Goal: Information Seeking & Learning: Learn about a topic

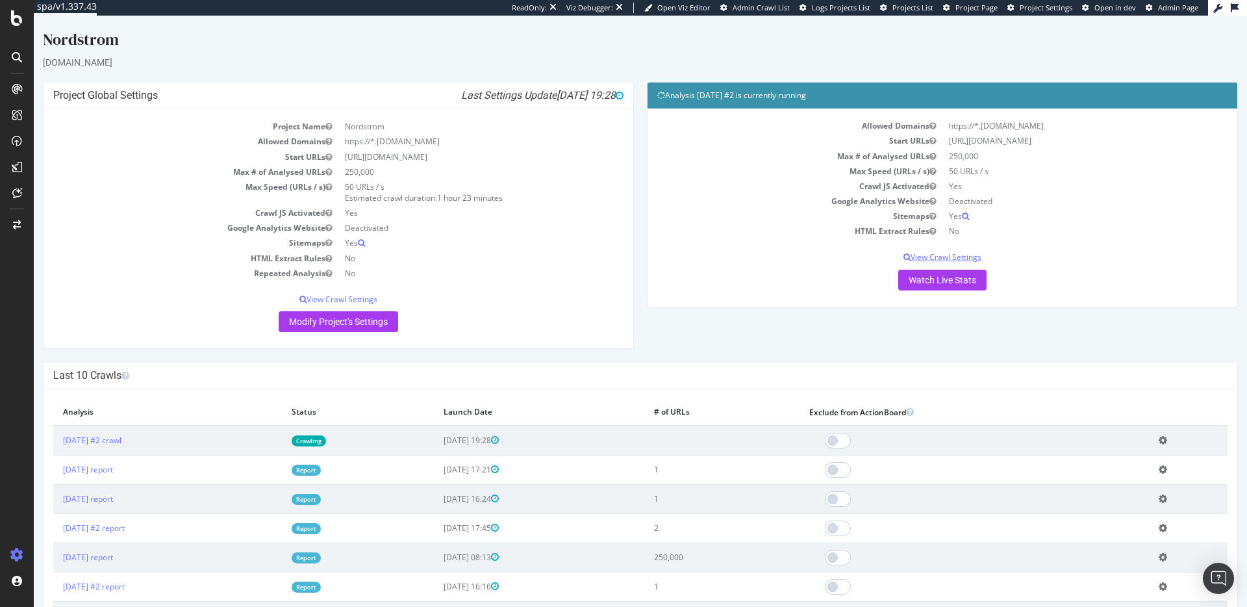
click at [951, 260] on p "View Crawl Settings" at bounding box center [942, 256] width 570 height 11
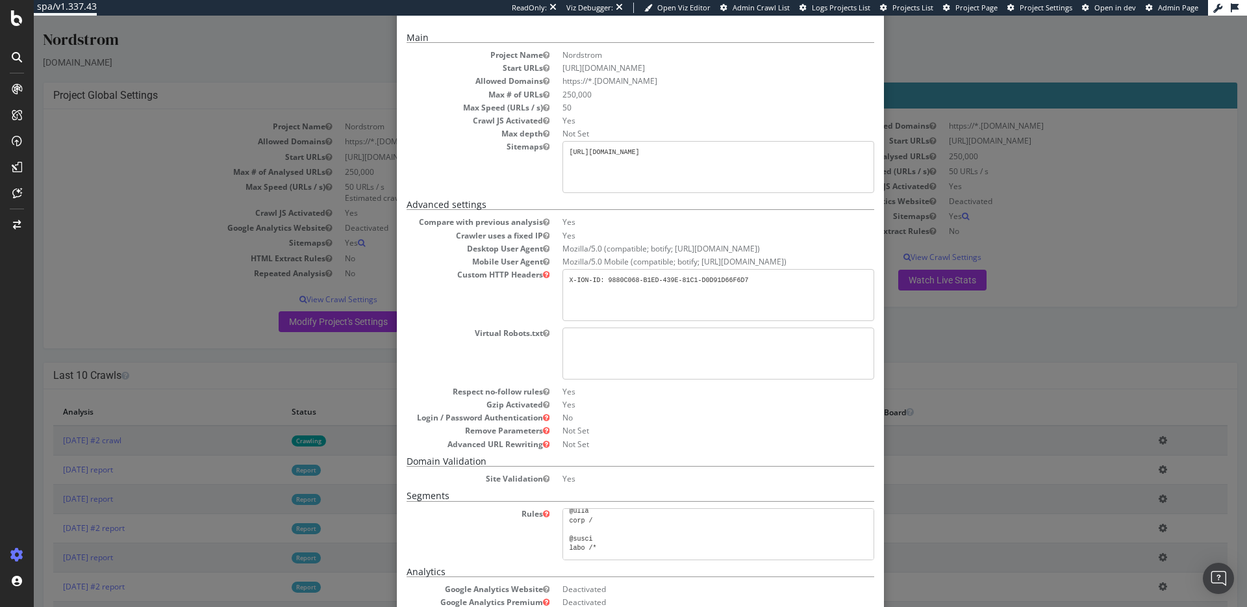
scroll to position [22, 0]
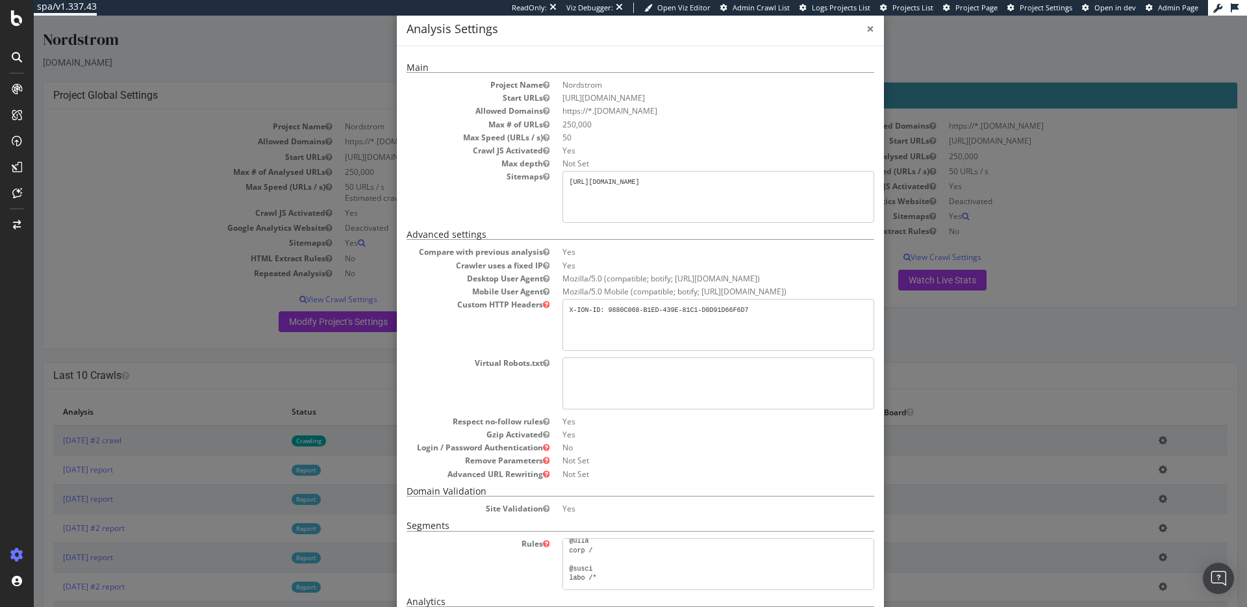
click at [866, 28] on span "×" at bounding box center [870, 28] width 8 height 18
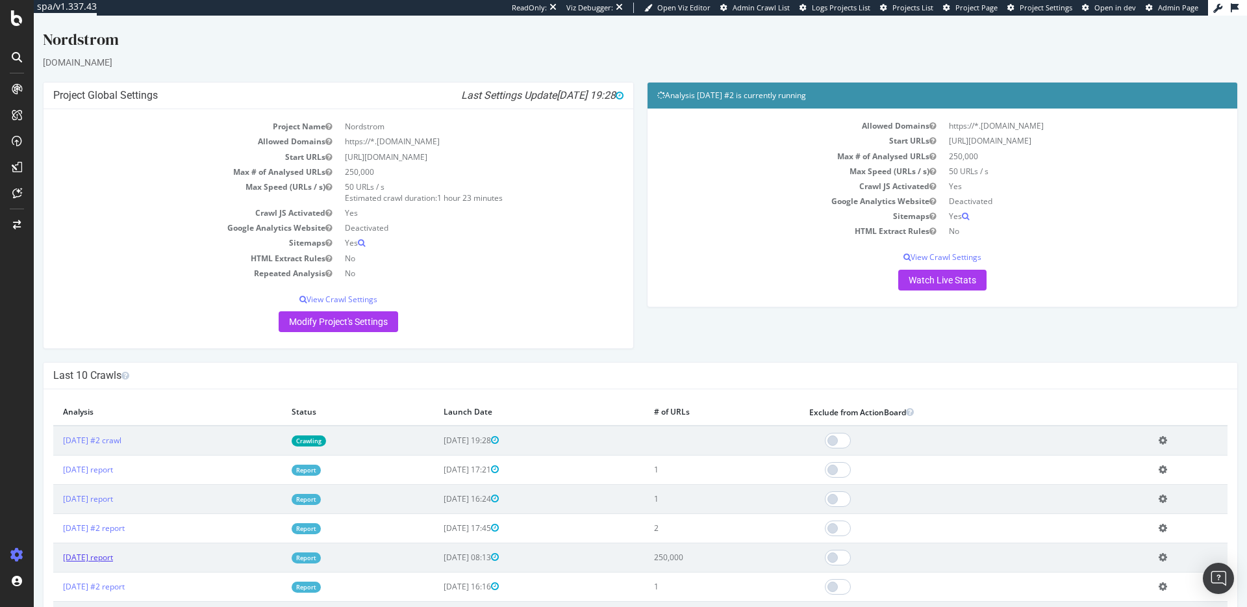
click at [113, 554] on link "[DATE] report" at bounding box center [88, 556] width 50 height 11
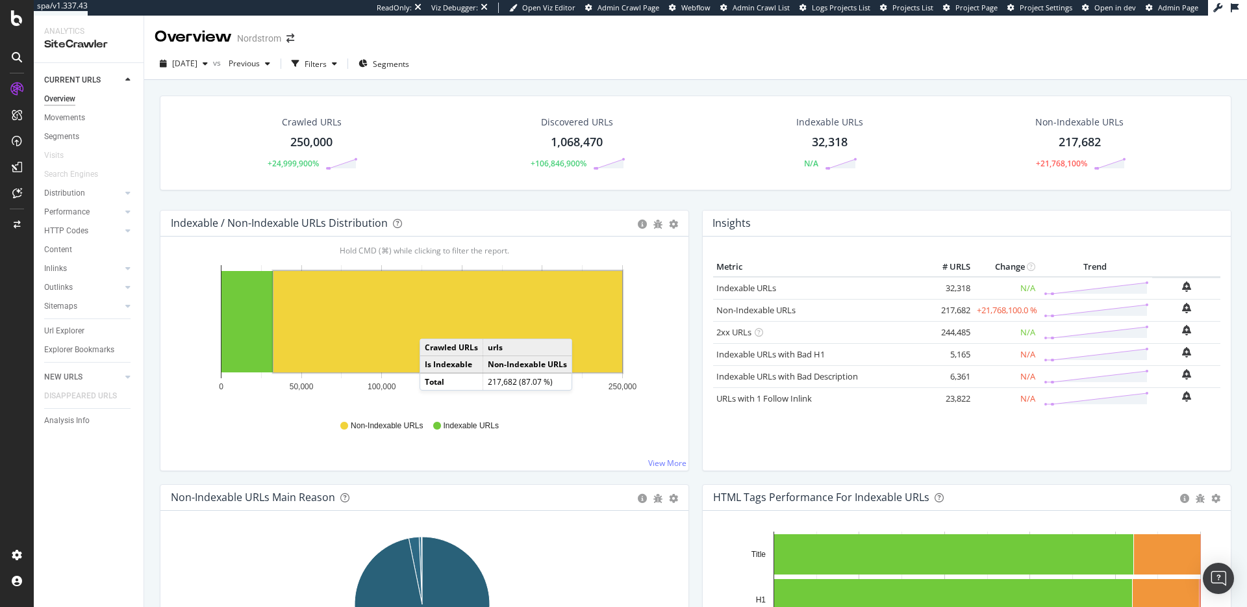
click at [433, 324] on rect "A chart." at bounding box center [447, 321] width 349 height 101
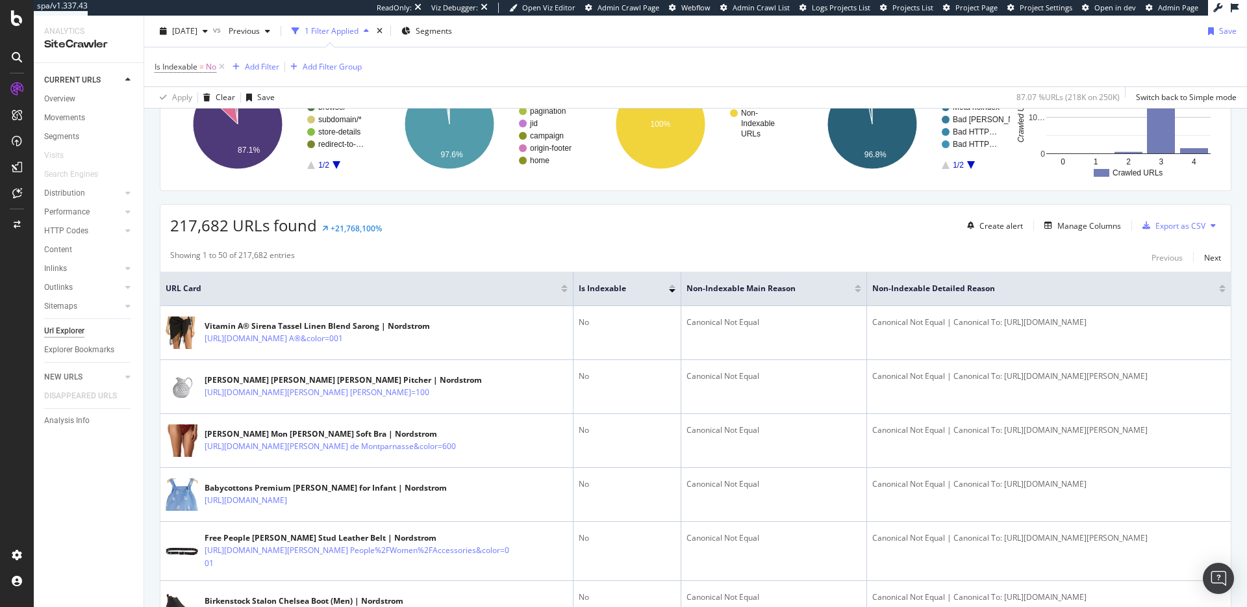
scroll to position [274, 0]
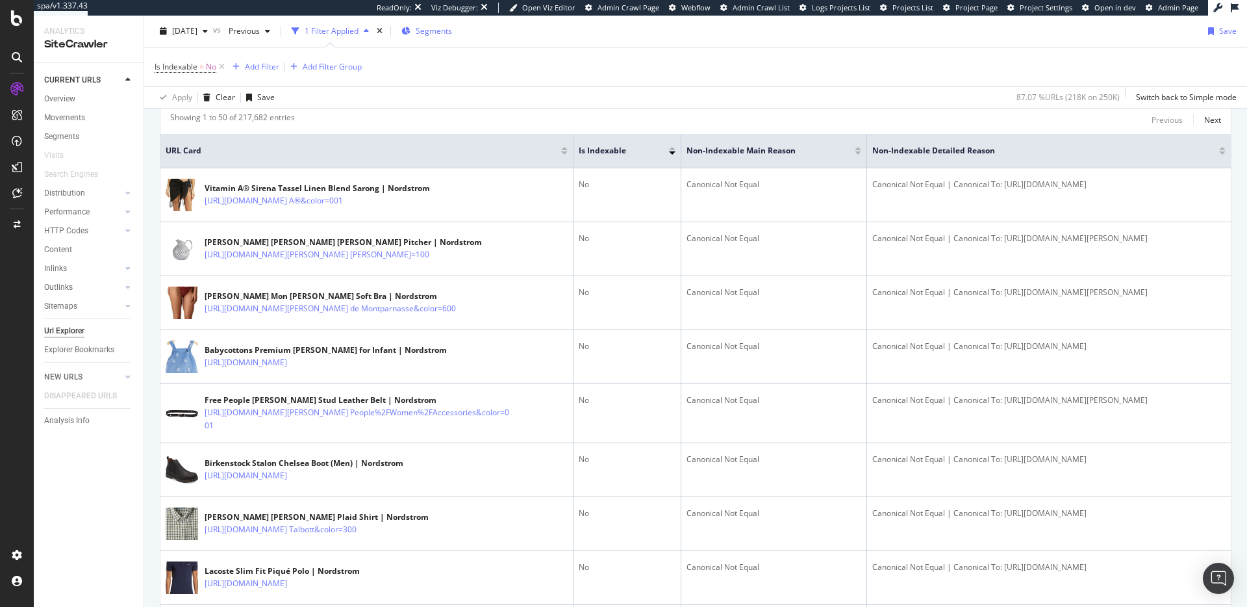
click at [452, 33] on span "Segments" at bounding box center [434, 30] width 36 height 11
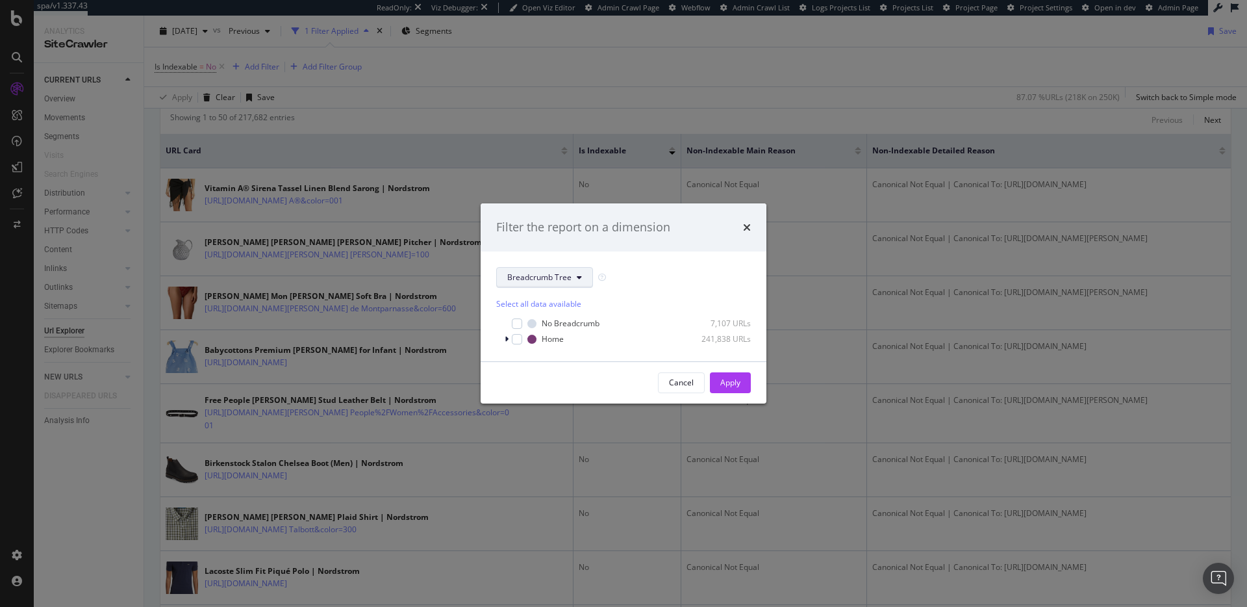
click at [577, 277] on icon "modal" at bounding box center [579, 277] width 5 height 8
click at [547, 323] on span "pagetype" at bounding box center [549, 324] width 84 height 12
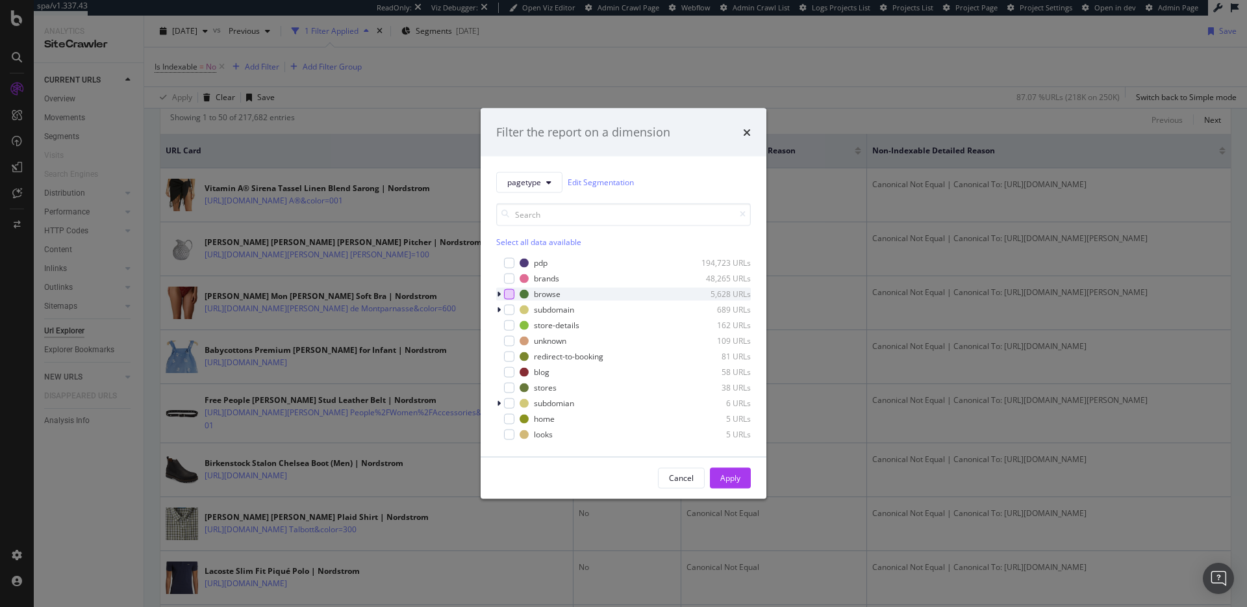
click at [511, 291] on div "modal" at bounding box center [509, 293] width 10 height 10
click at [728, 475] on div "Apply" at bounding box center [730, 477] width 20 height 11
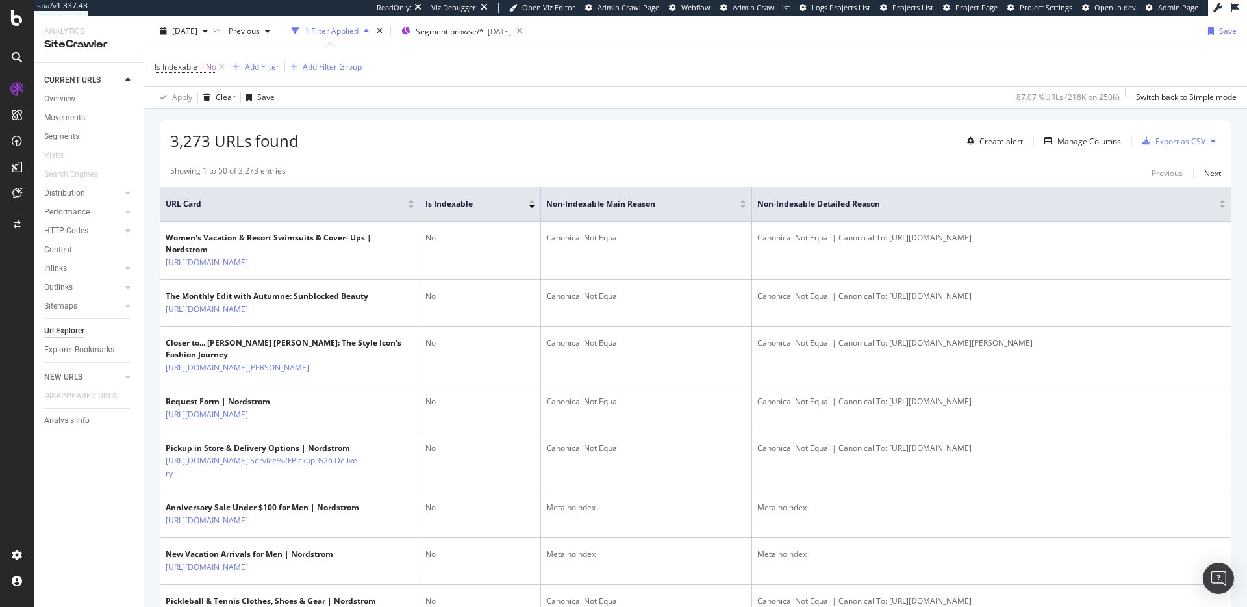
scroll to position [307, 0]
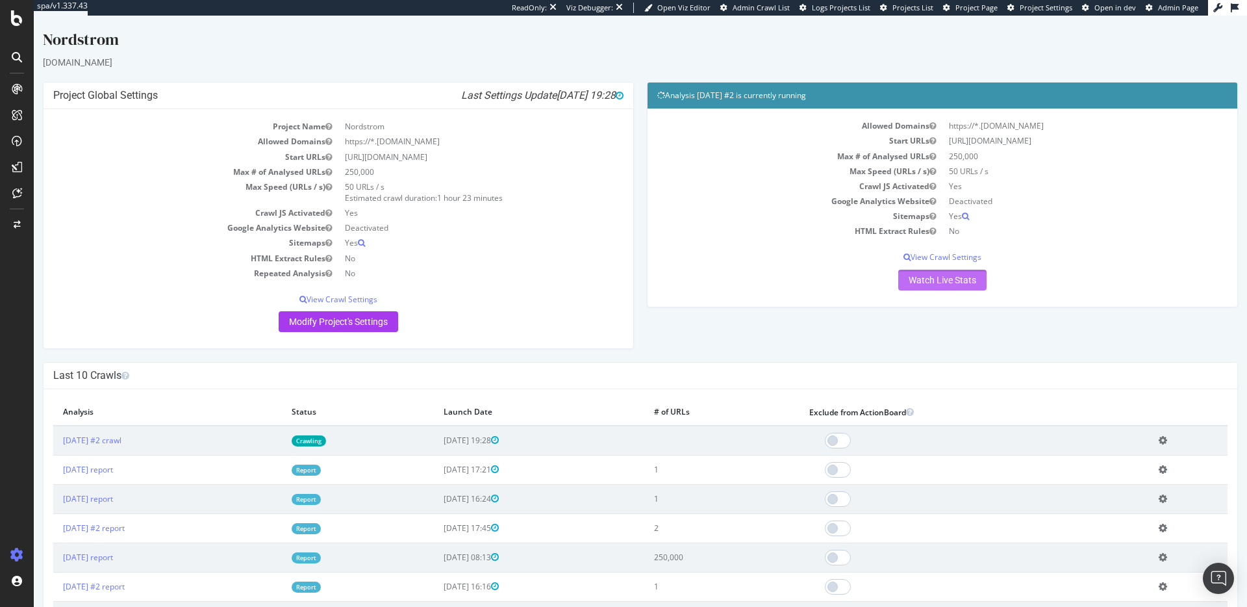
click at [953, 282] on link "Watch Live Stats" at bounding box center [942, 280] width 88 height 21
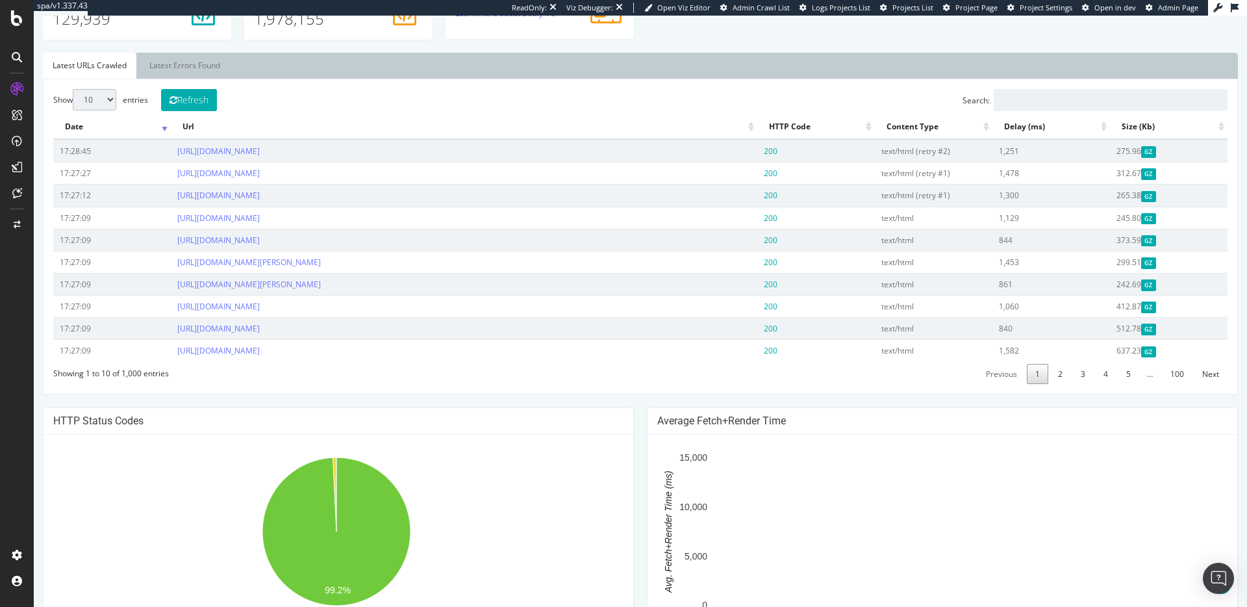
scroll to position [441, 0]
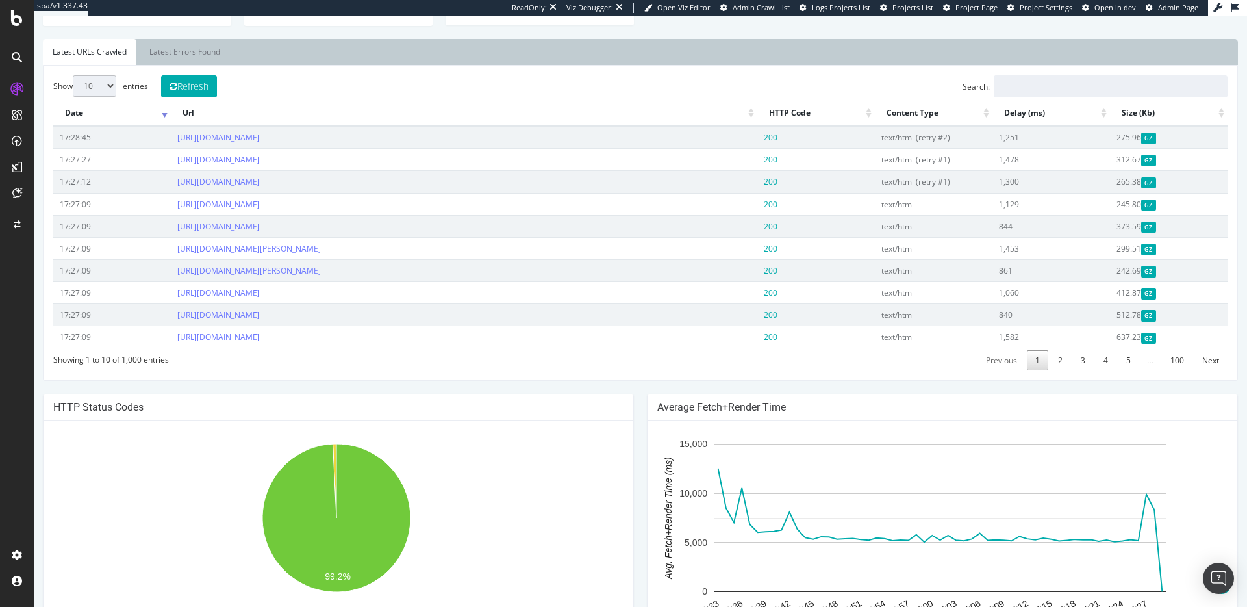
click at [111, 86] on select "10 25 50 100" at bounding box center [95, 85] width 44 height 21
select select "100"
click at [73, 75] on select "10 25 50 100" at bounding box center [95, 85] width 44 height 21
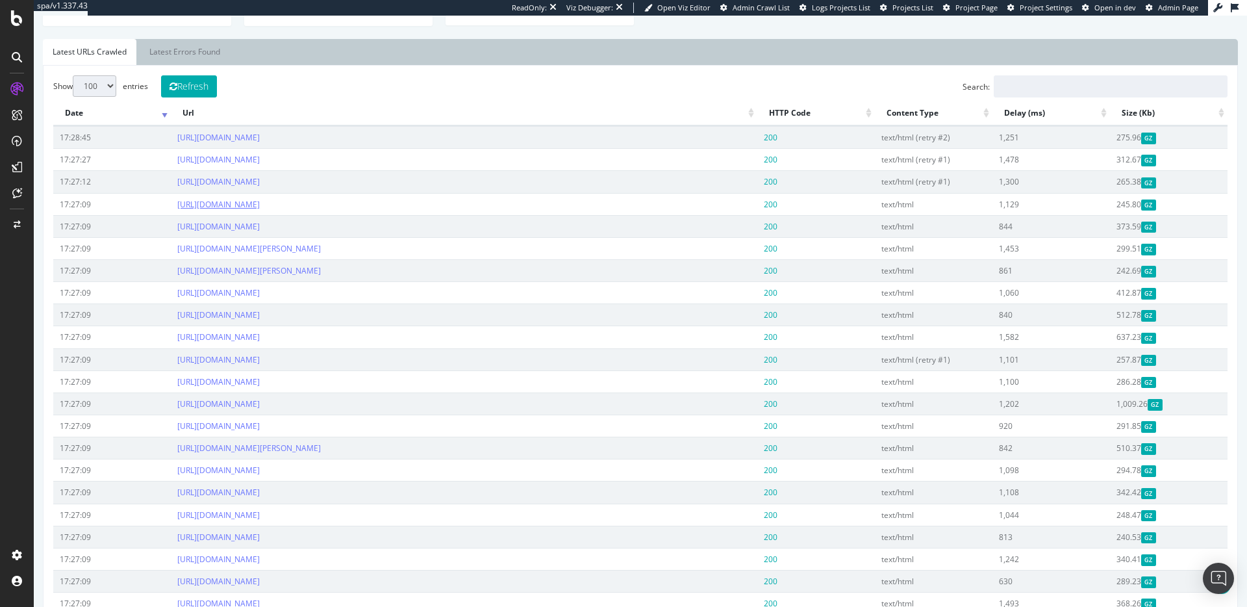
scroll to position [323, 0]
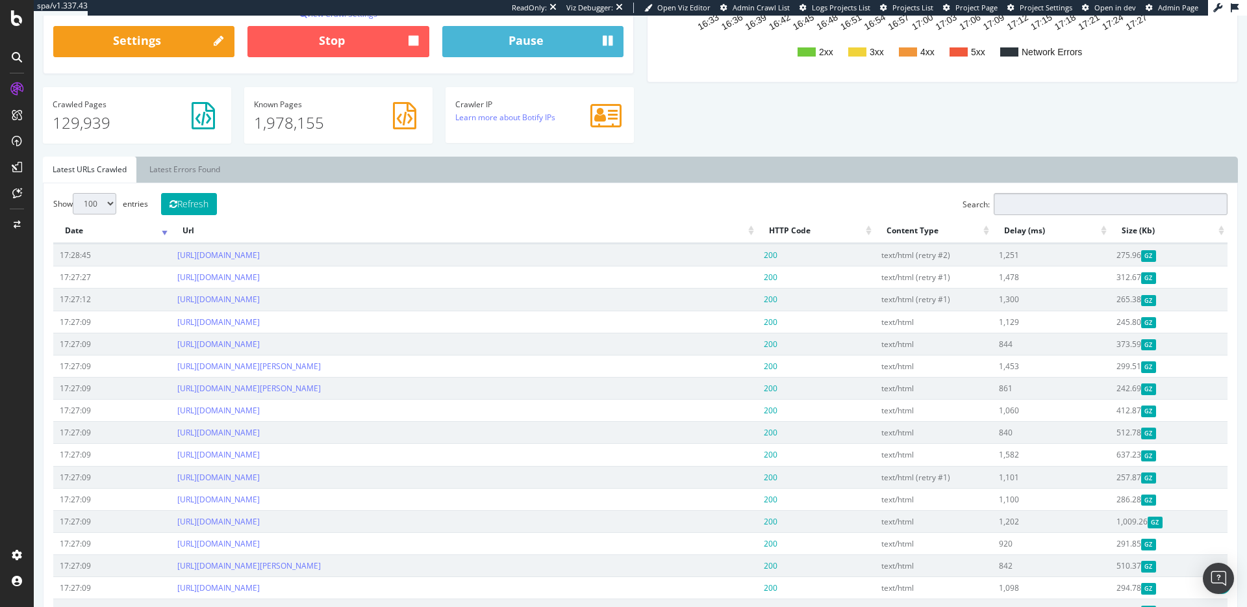
click at [1008, 197] on input "Search:" at bounding box center [1111, 204] width 234 height 22
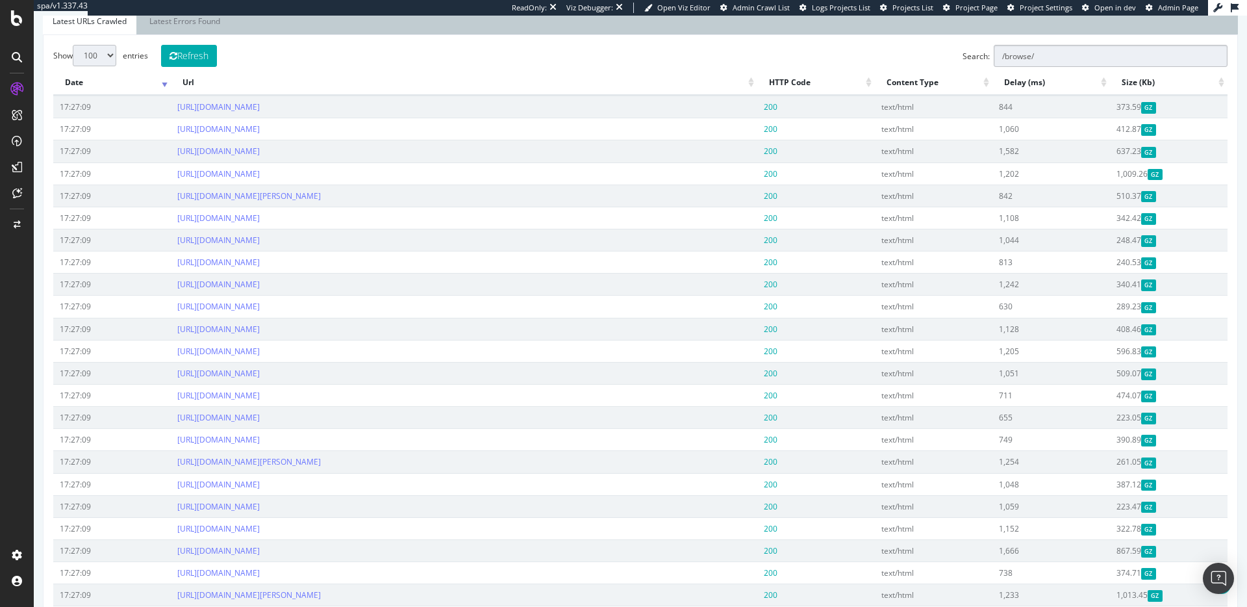
scroll to position [478, 0]
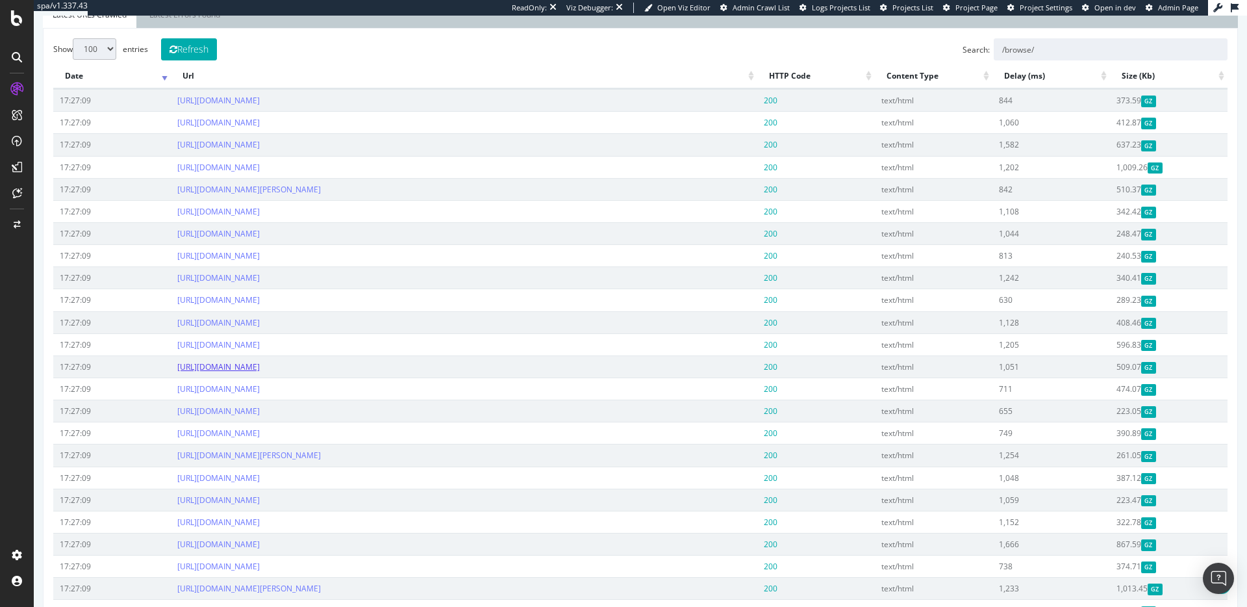
copy link "[URL][DOMAIN_NAME]"
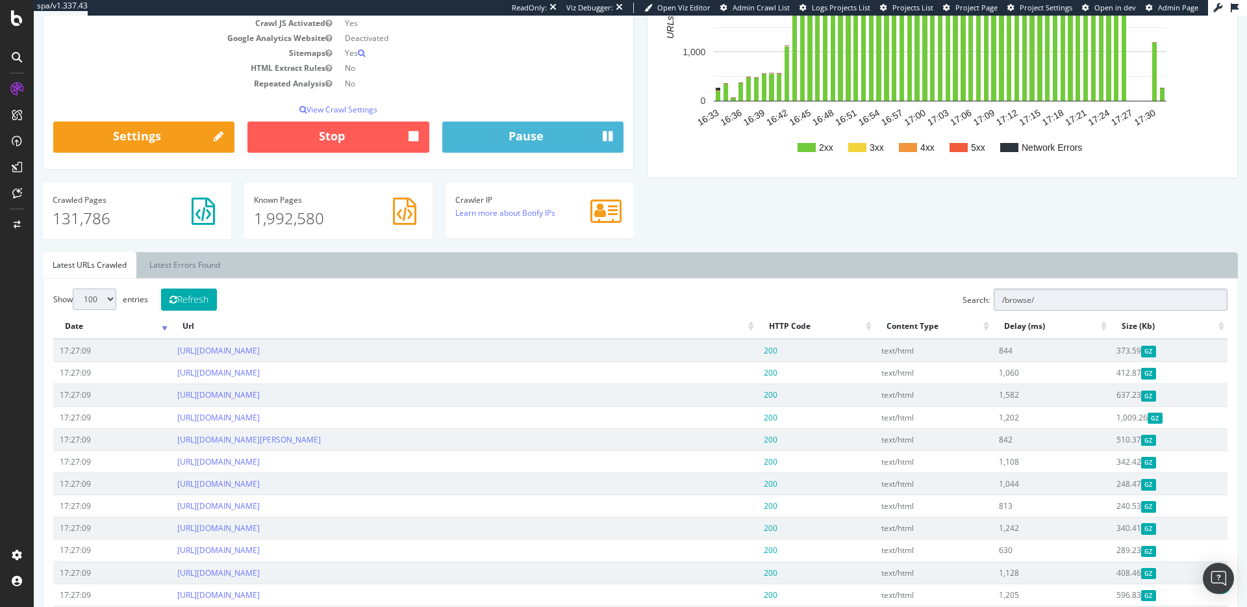
click at [1046, 298] on input "/browse/" at bounding box center [1111, 299] width 234 height 22
type input "/"
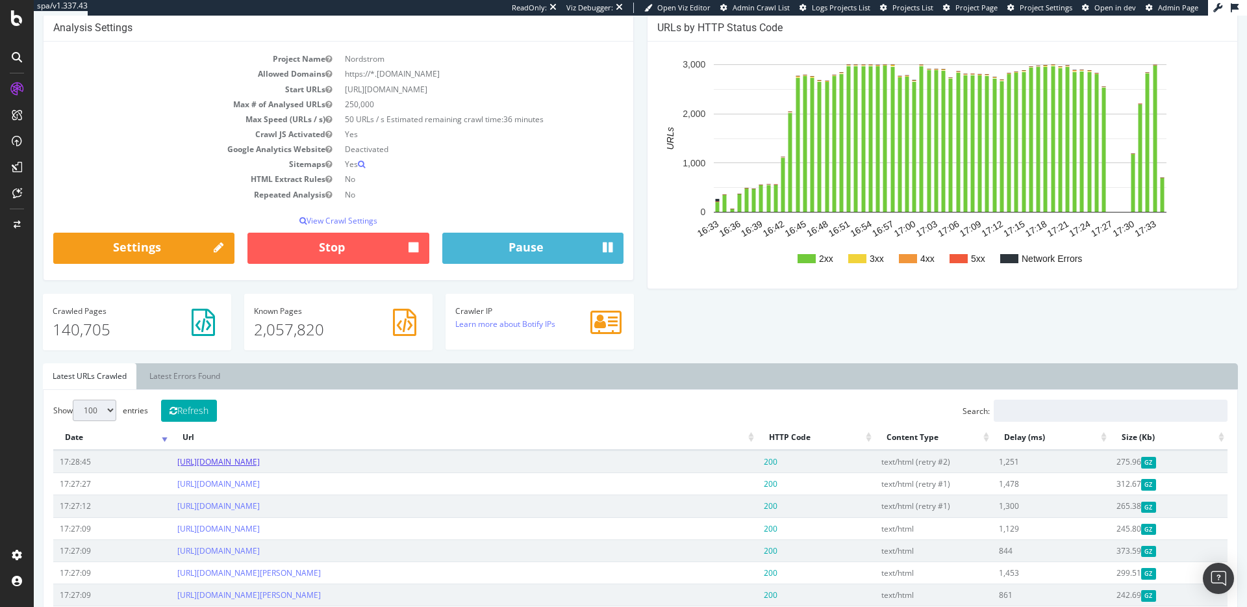
scroll to position [0, 0]
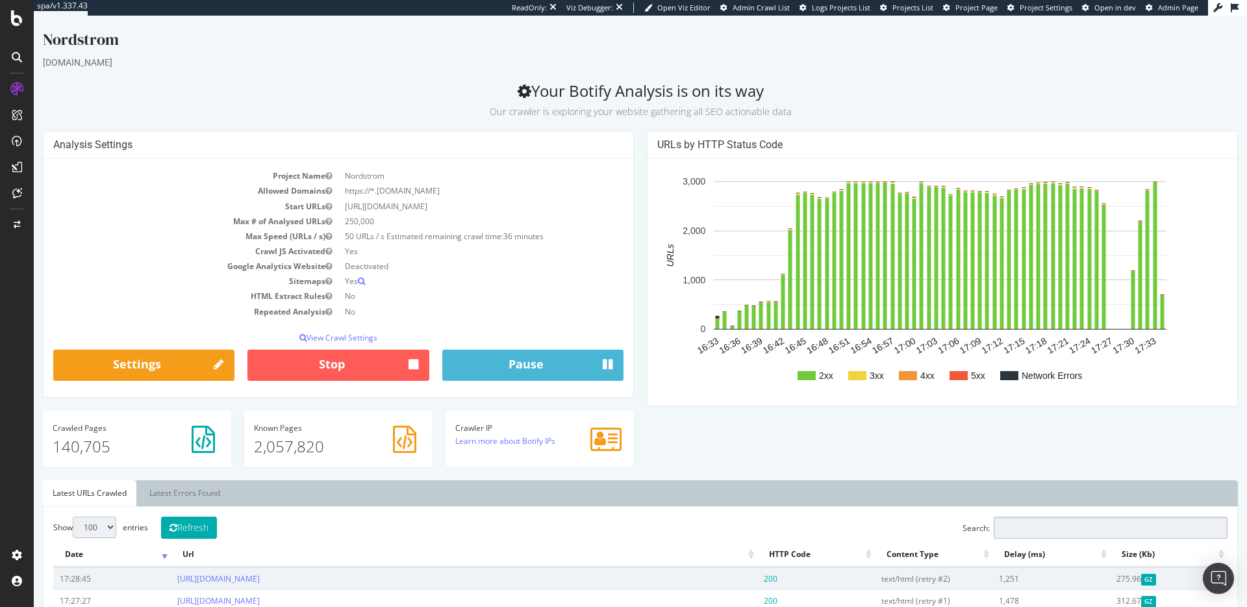
click at [1021, 525] on input "Search:" at bounding box center [1111, 527] width 234 height 22
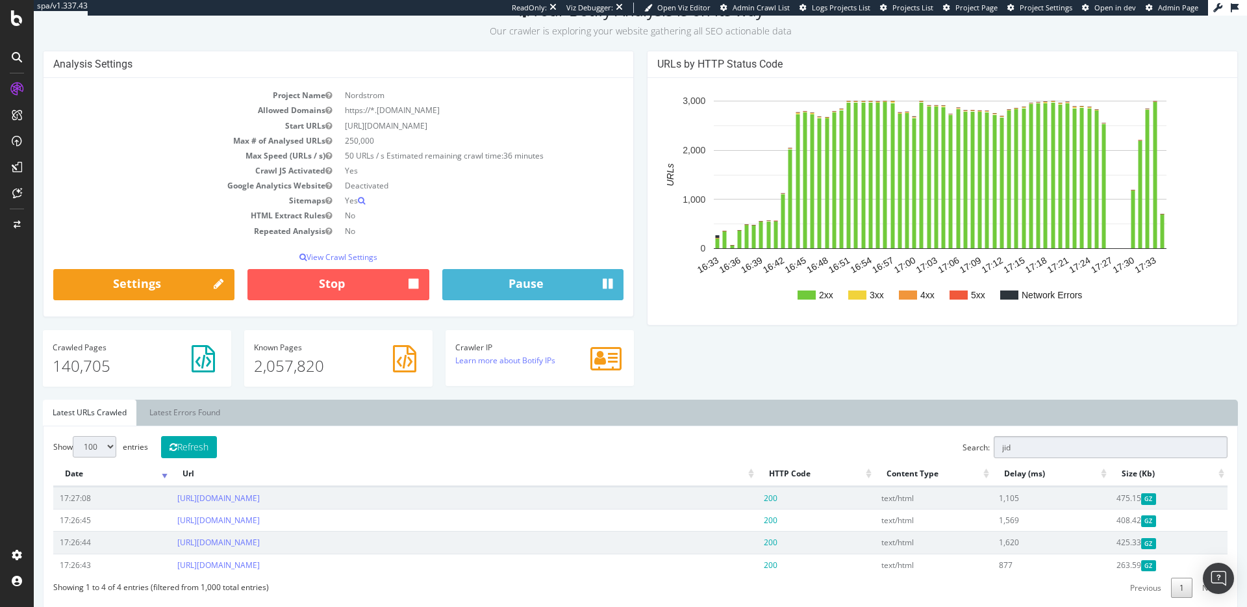
scroll to position [163, 0]
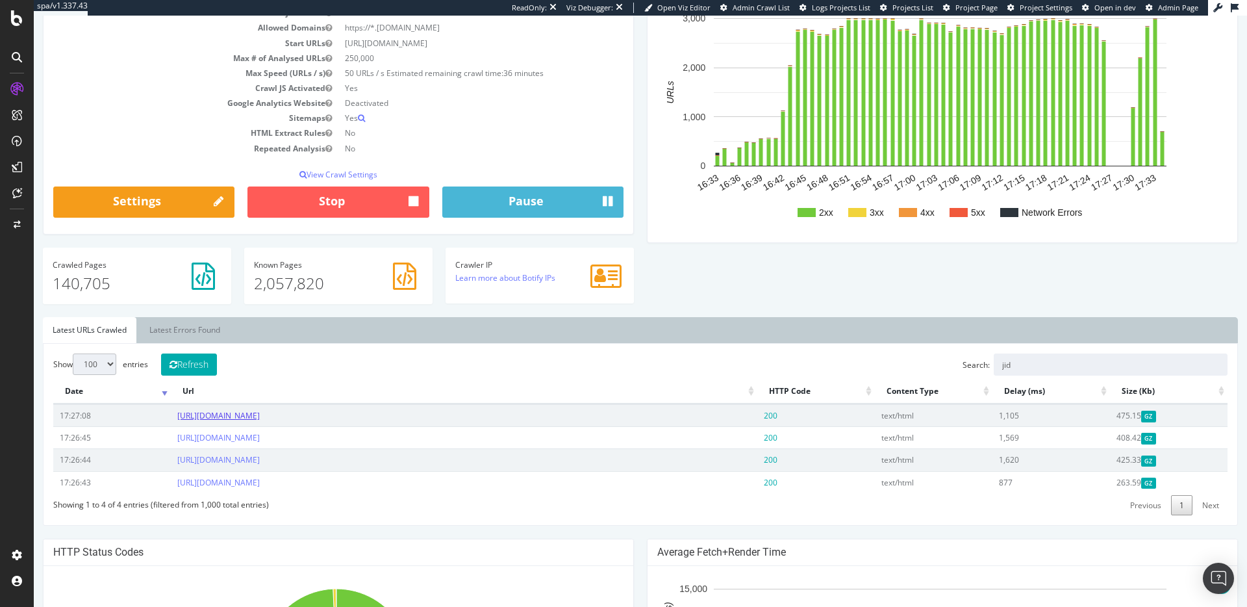
click at [260, 416] on link "[URL][DOMAIN_NAME]" at bounding box center [218, 415] width 82 height 11
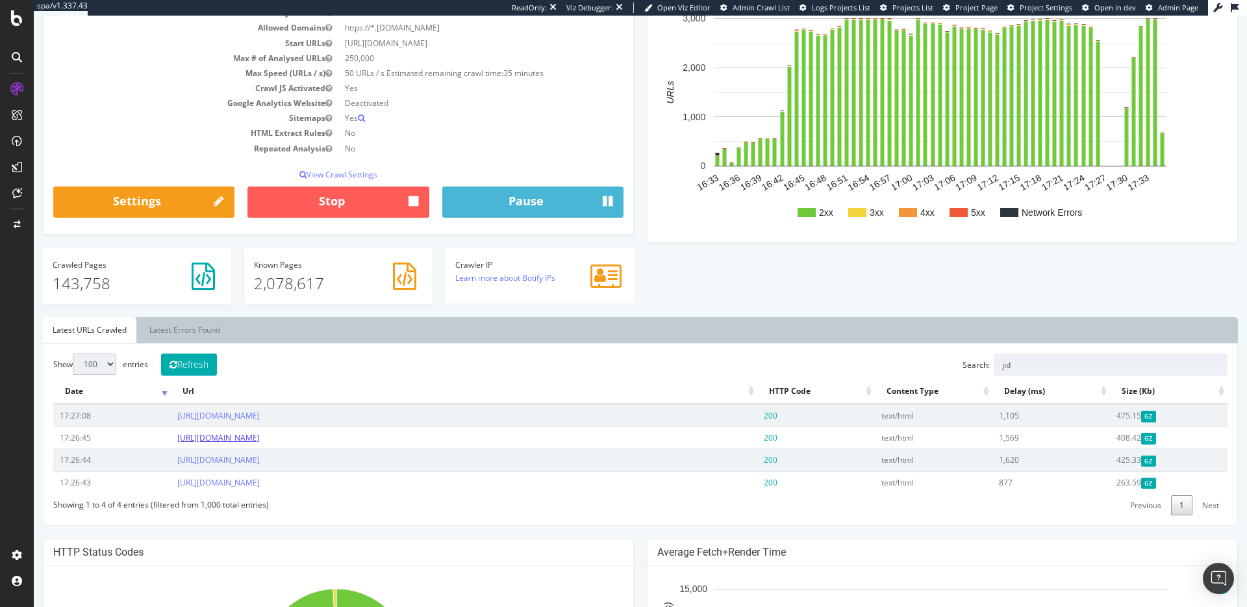
click at [260, 443] on link "[URL][DOMAIN_NAME]" at bounding box center [218, 437] width 82 height 11
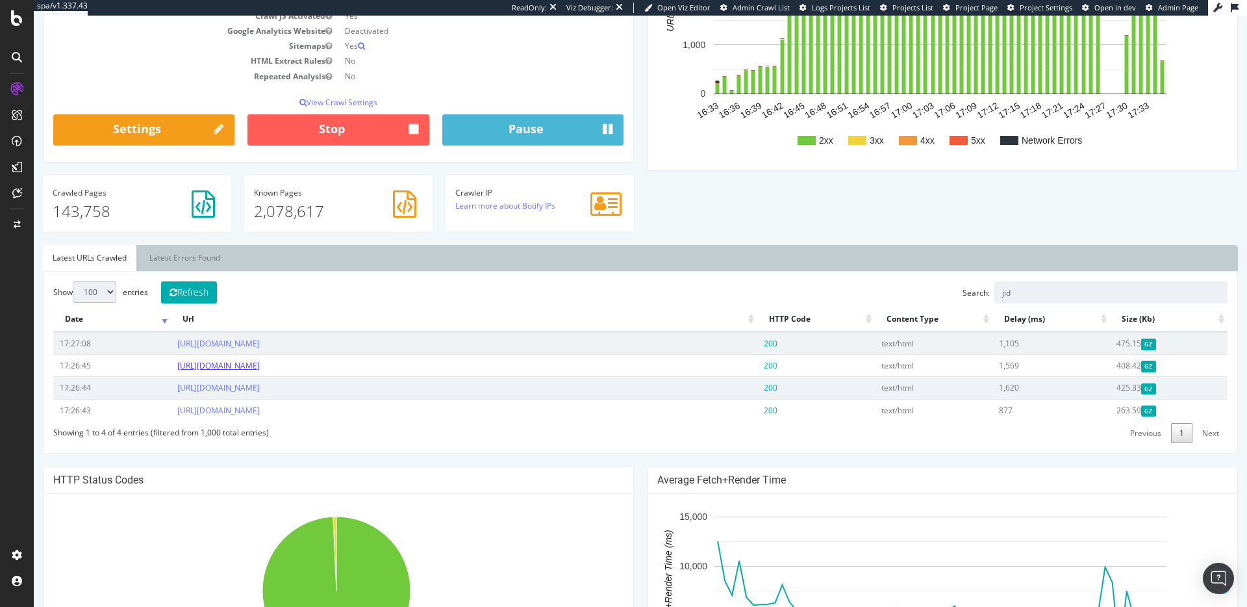
scroll to position [234, 0]
drag, startPoint x: 1004, startPoint y: 294, endPoint x: 988, endPoint y: 292, distance: 16.3
click at [994, 292] on input "jid" at bounding box center [1111, 293] width 234 height 22
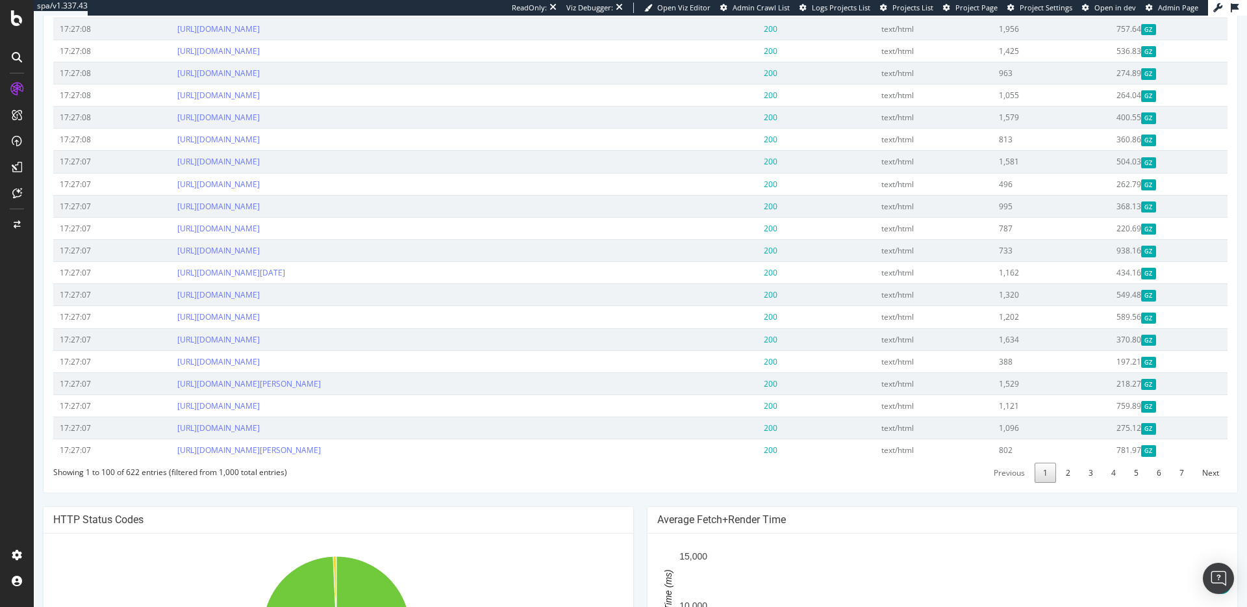
scroll to position [2339, 0]
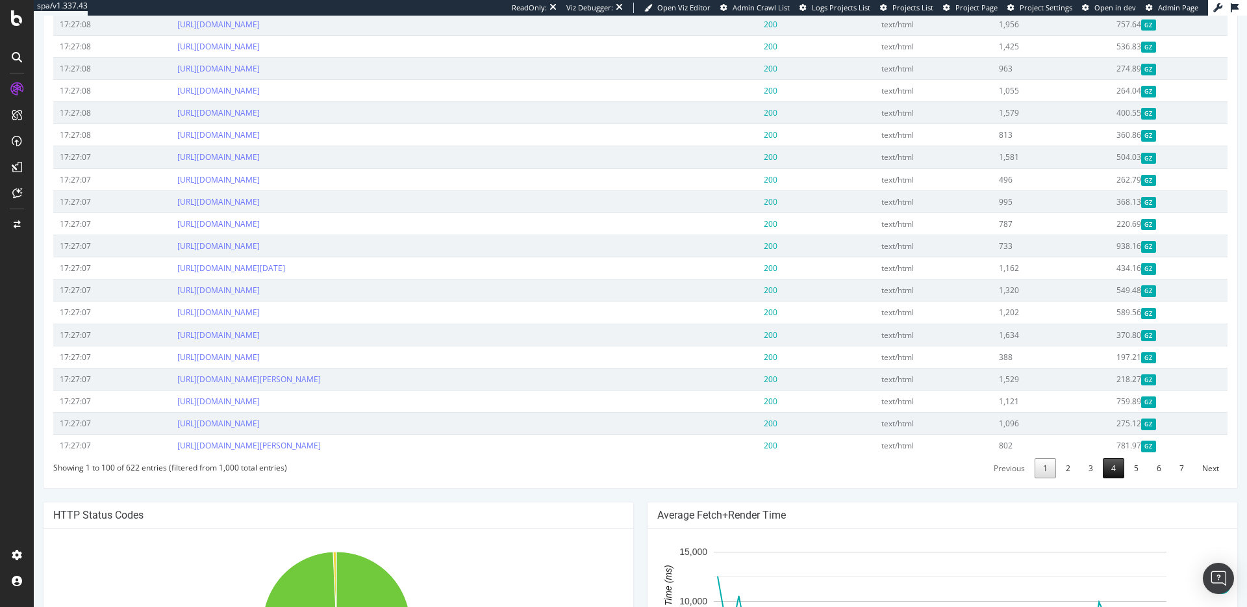
type input "/browse"
click at [1103, 478] on link "4" at bounding box center [1113, 468] width 21 height 20
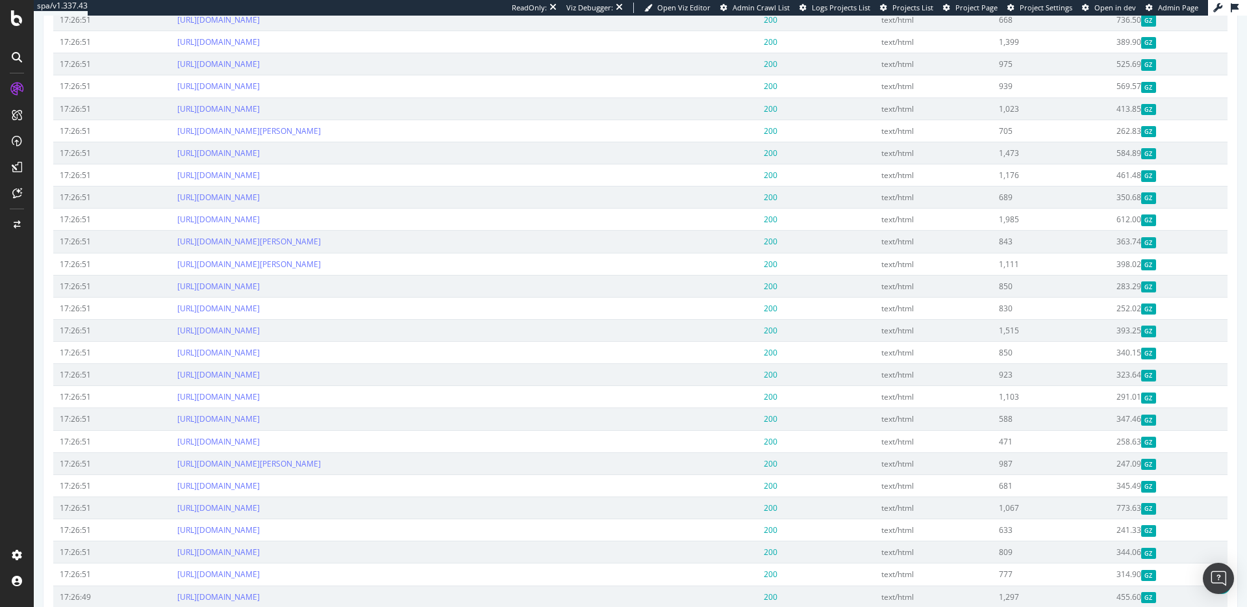
scroll to position [724, 0]
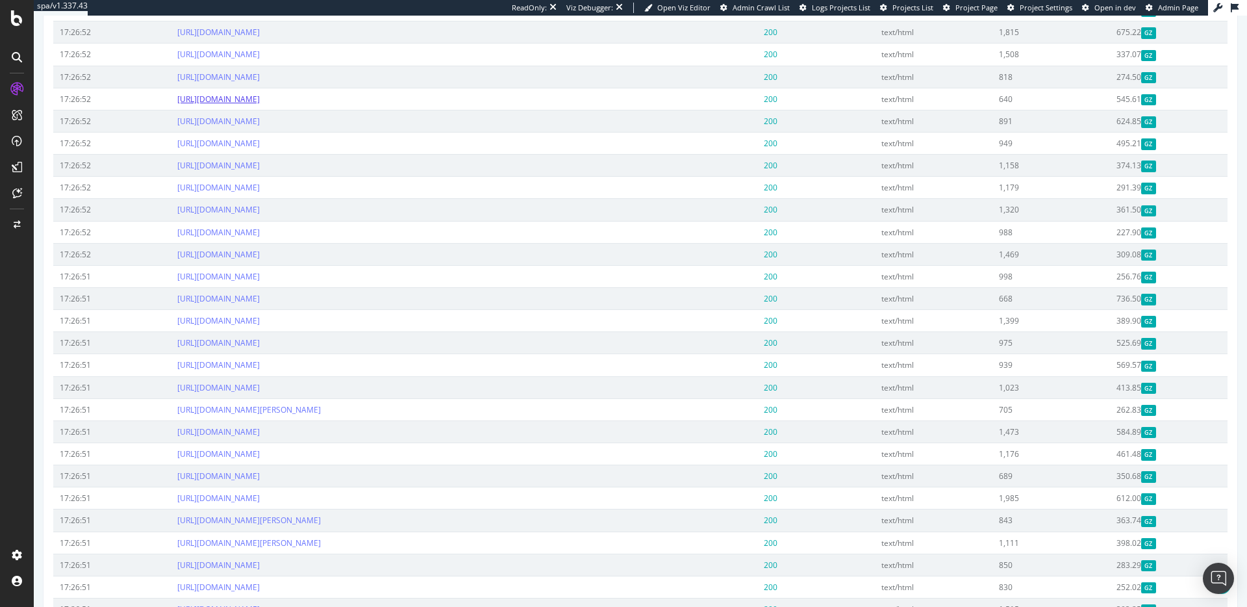
click at [260, 101] on link "[URL][DOMAIN_NAME]" at bounding box center [218, 99] width 82 height 11
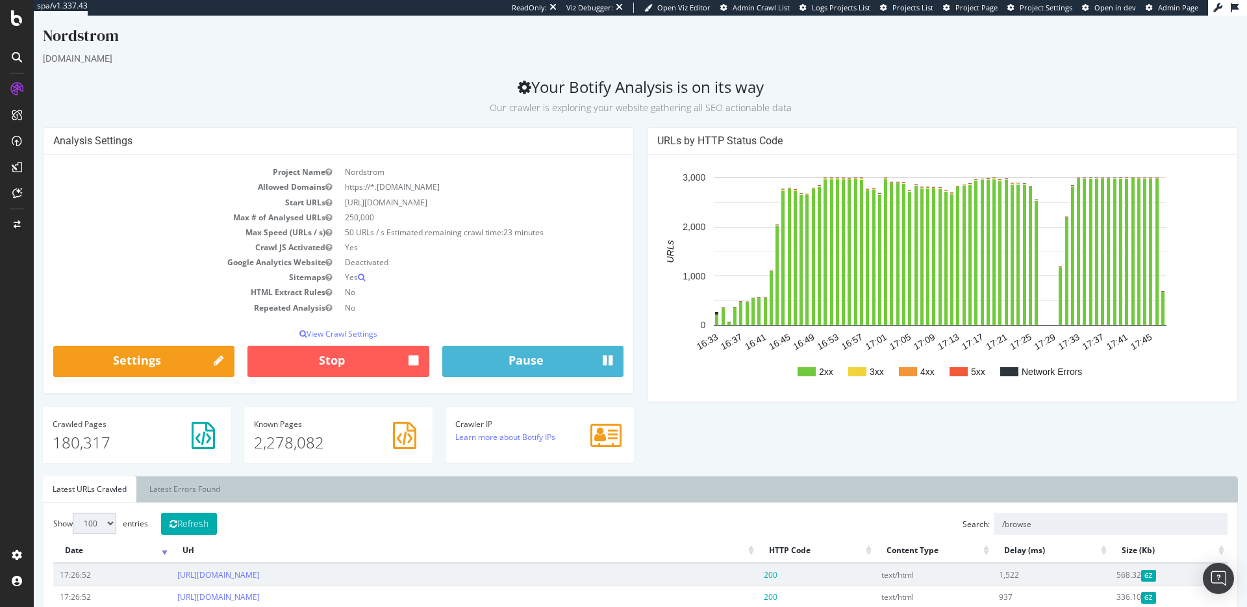
scroll to position [0, 0]
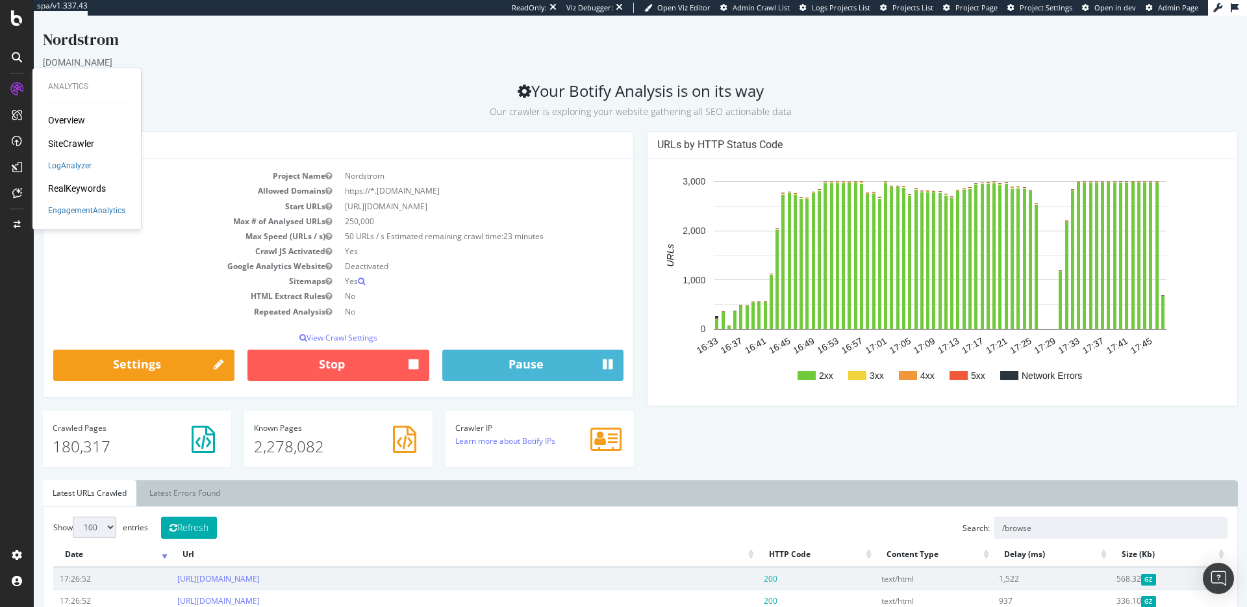
click at [81, 188] on div "RealKeywords" at bounding box center [77, 188] width 58 height 13
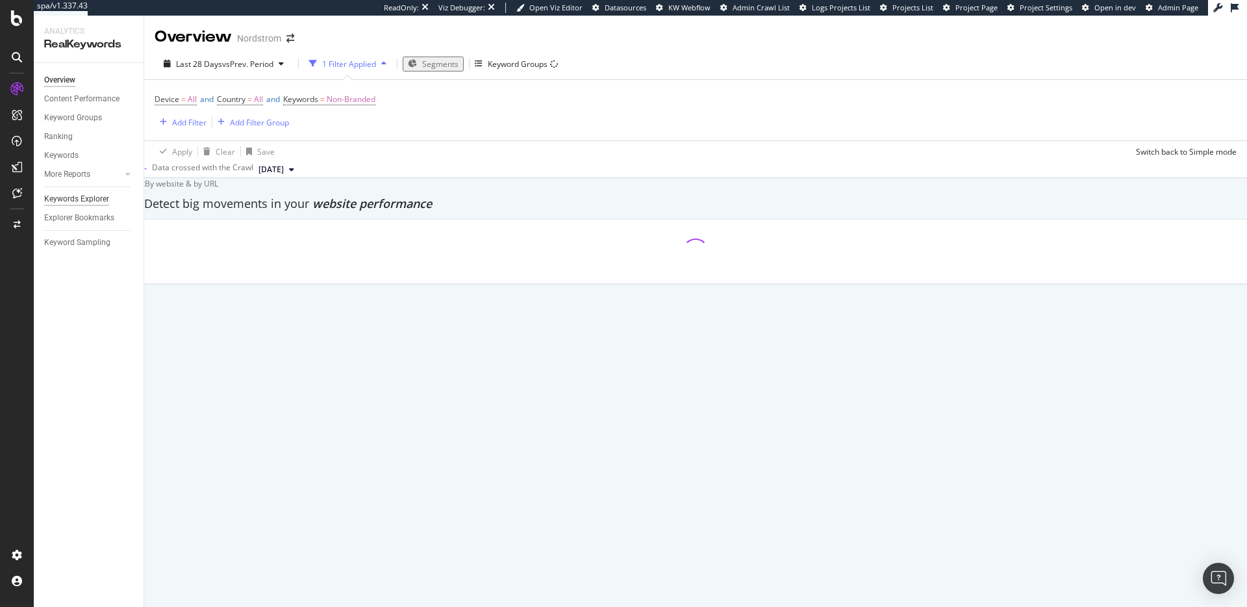
click at [78, 199] on div "Keywords Explorer" at bounding box center [76, 199] width 65 height 14
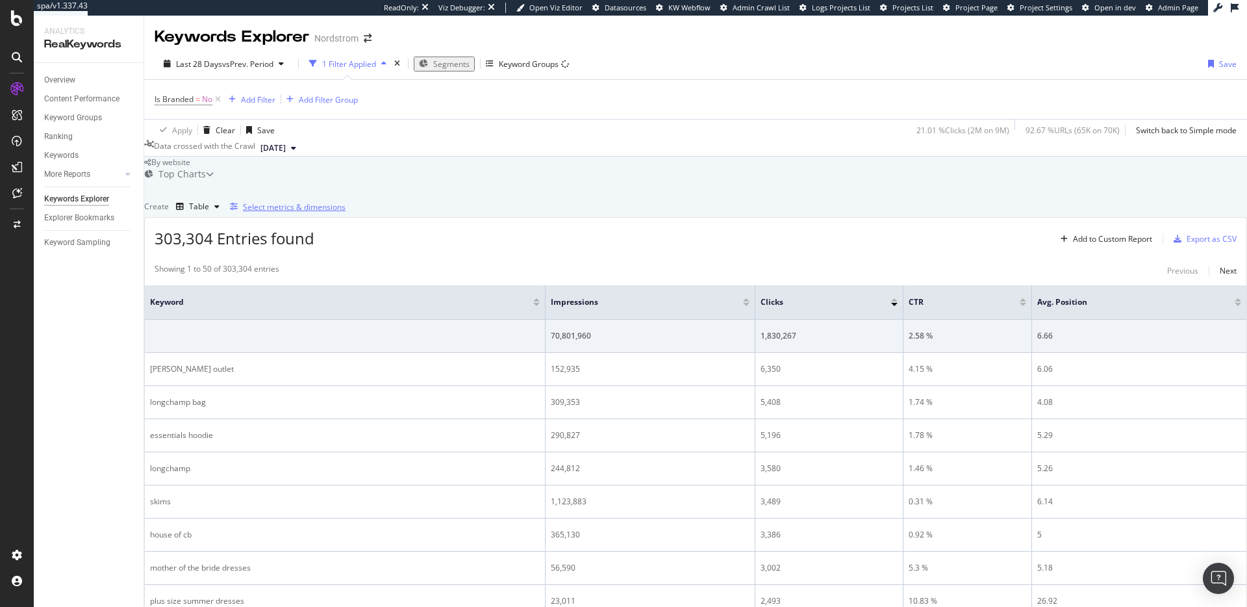
click at [346, 212] on div "Select metrics & dimensions" at bounding box center [294, 206] width 103 height 11
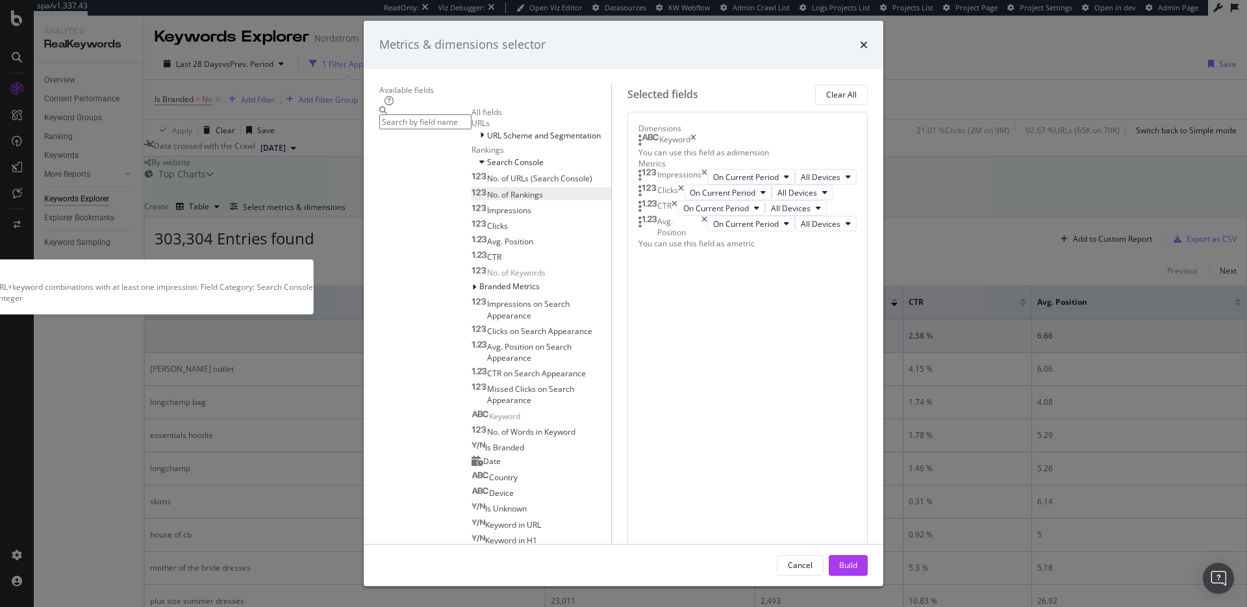
scroll to position [3, 0]
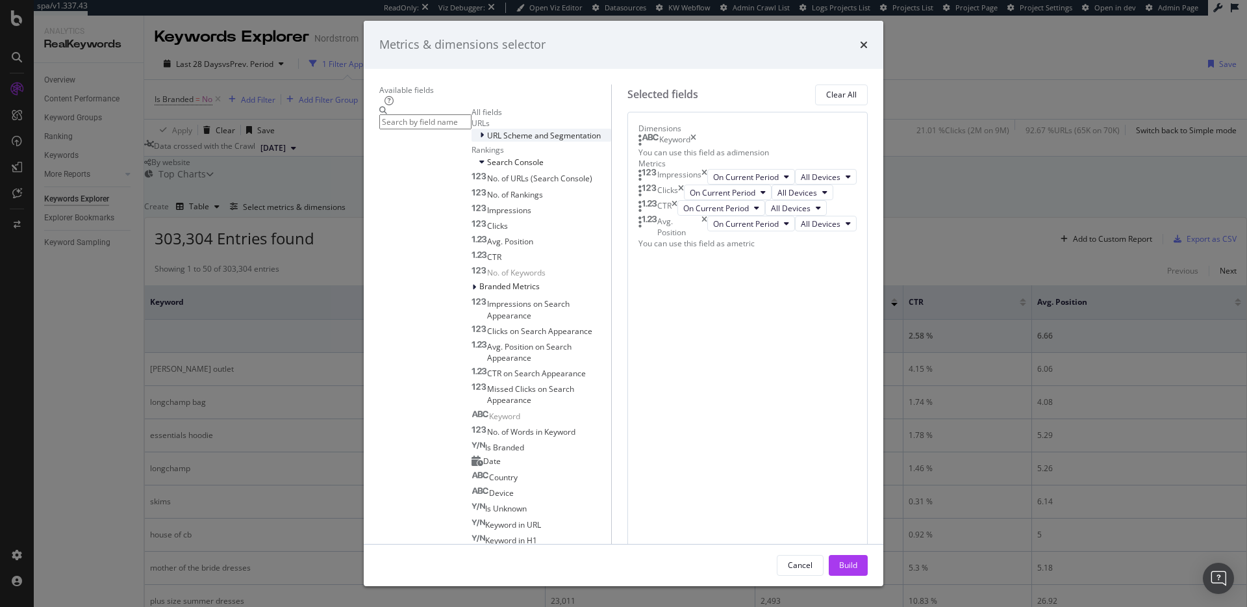
click at [480, 139] on icon "modal" at bounding box center [482, 135] width 4 height 8
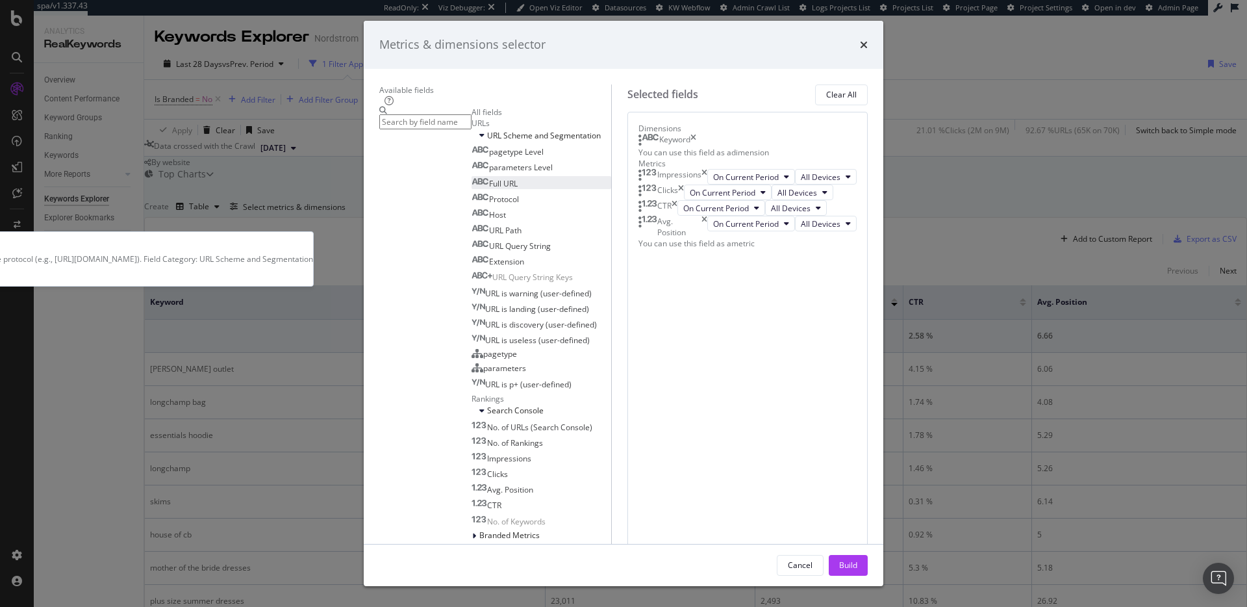
click at [489, 189] on span "Full URL" at bounding box center [503, 183] width 29 height 11
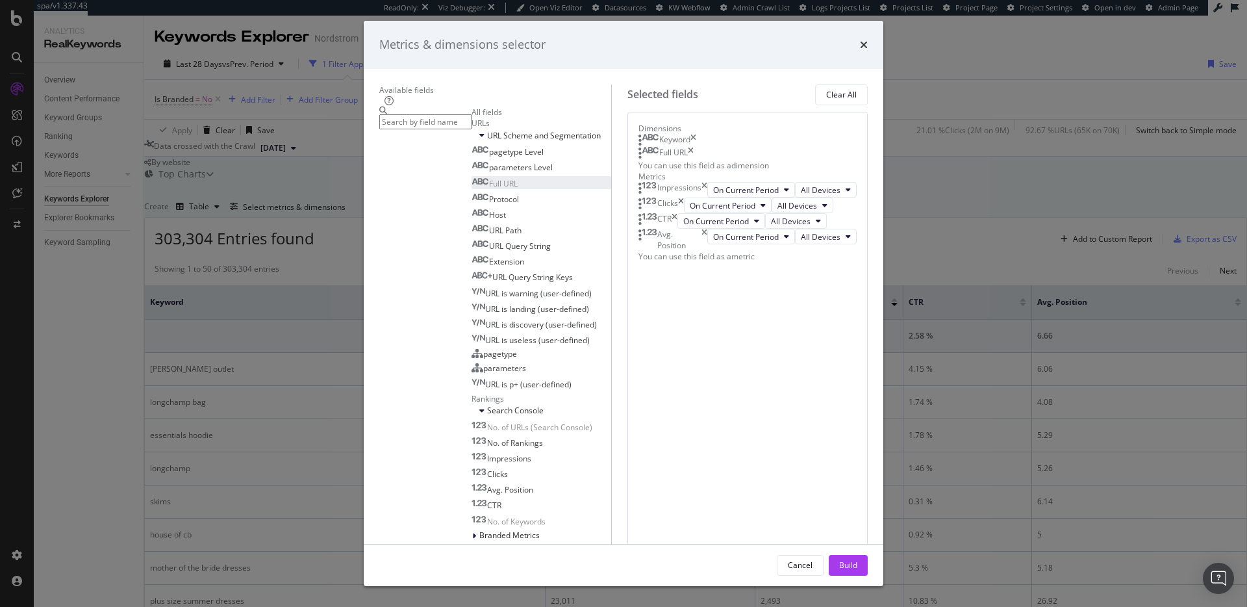
click at [857, 559] on div "Build" at bounding box center [848, 564] width 18 height 11
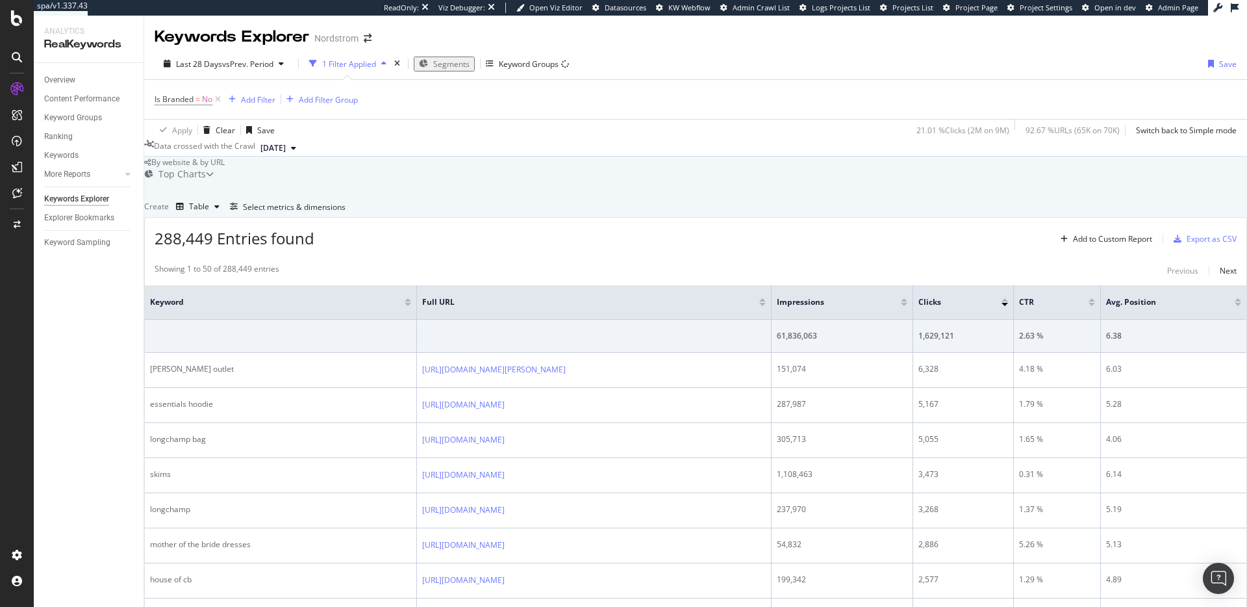
click at [405, 301] on div at bounding box center [408, 299] width 6 height 3
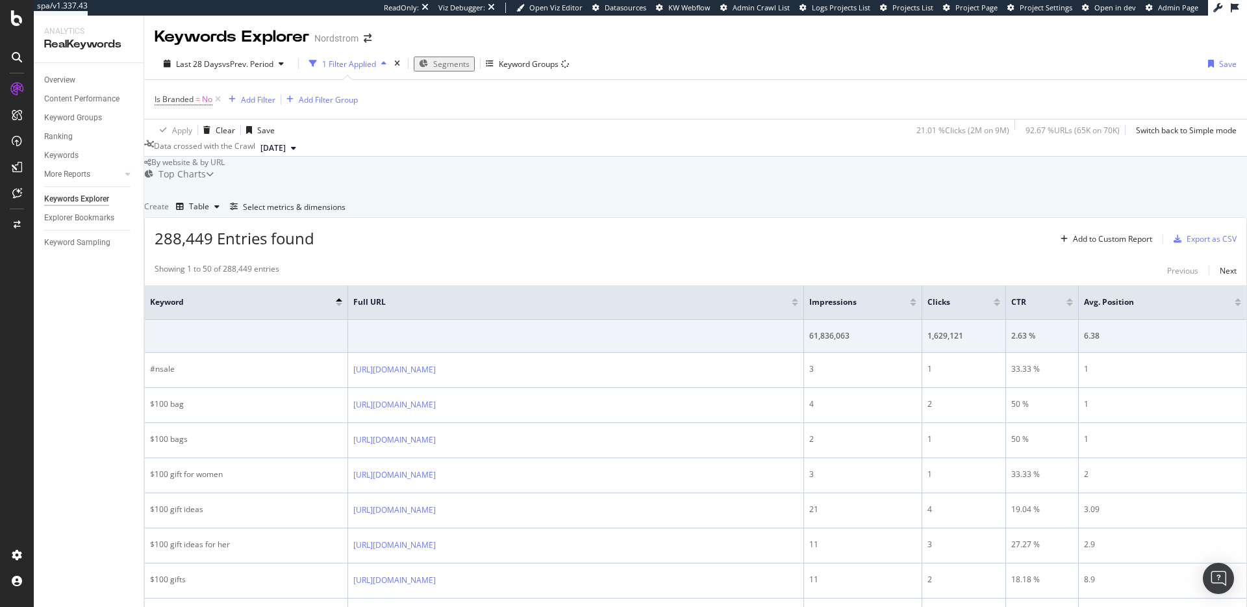
scroll to position [1655, 0]
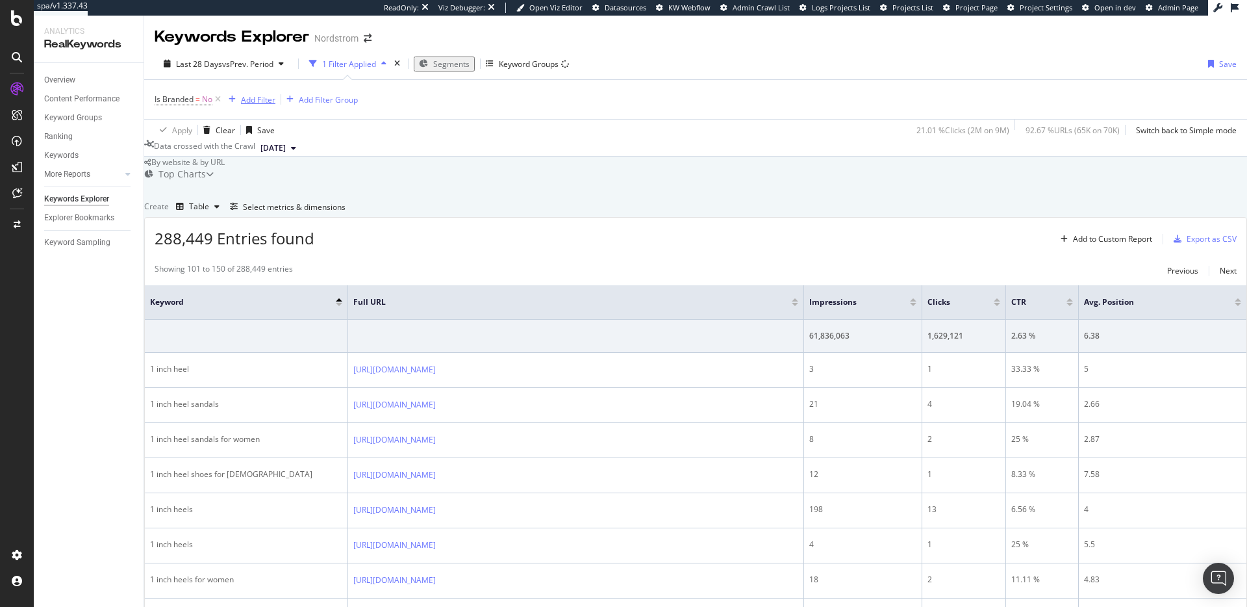
click at [270, 98] on div "Add Filter" at bounding box center [258, 99] width 34 height 11
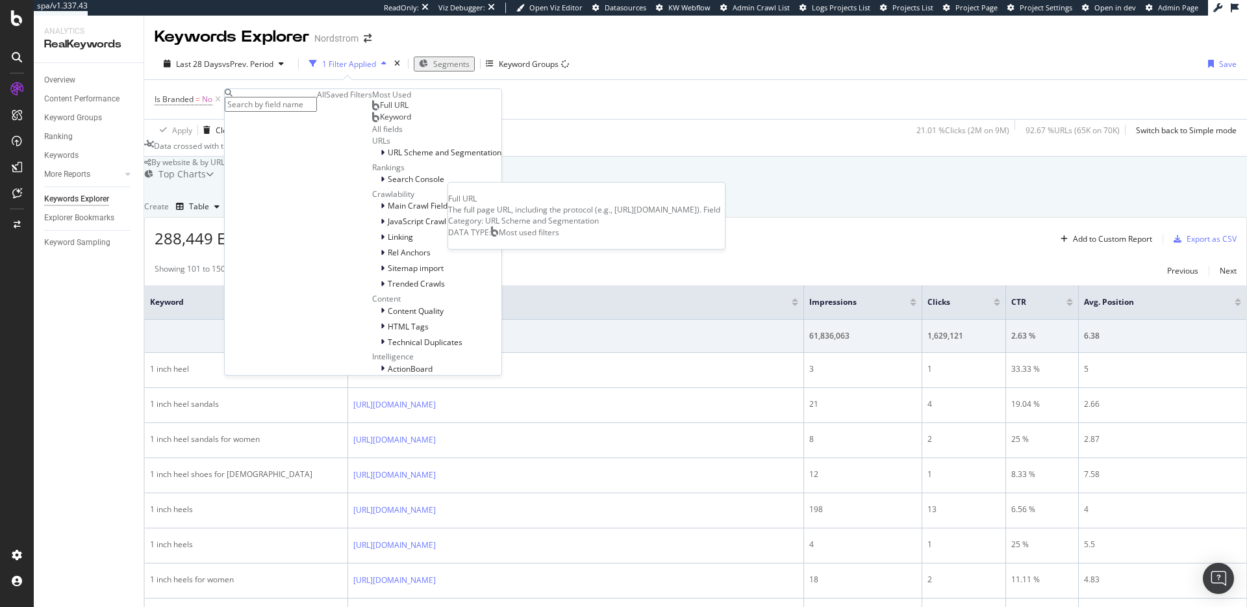
click at [380, 110] on span "Full URL" at bounding box center [394, 104] width 29 height 11
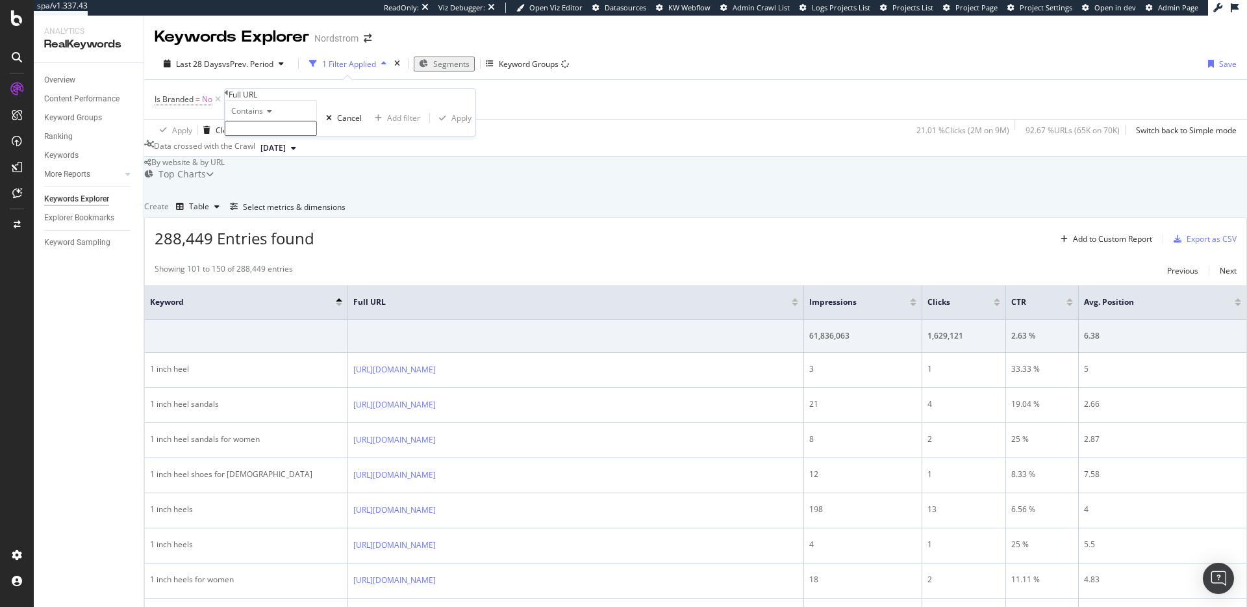
click at [277, 136] on input "text" at bounding box center [271, 128] width 92 height 15
type input "/"
type input "shoes"
click at [451, 127] on div "Apply" at bounding box center [461, 121] width 20 height 11
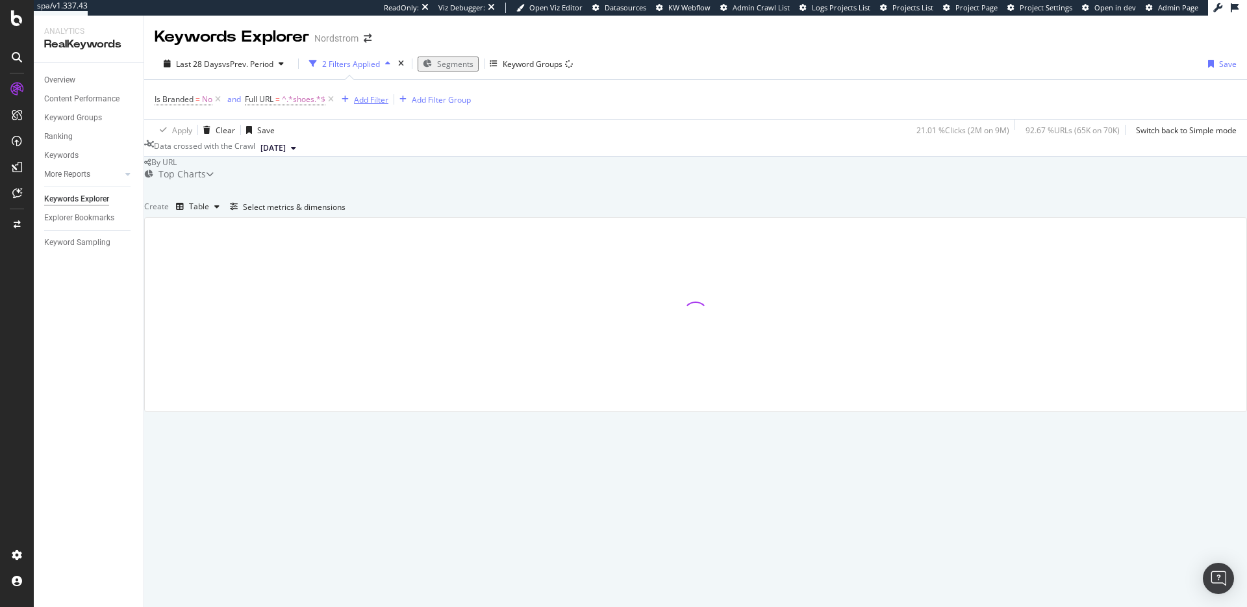
click at [379, 101] on div "Add Filter" at bounding box center [371, 99] width 34 height 11
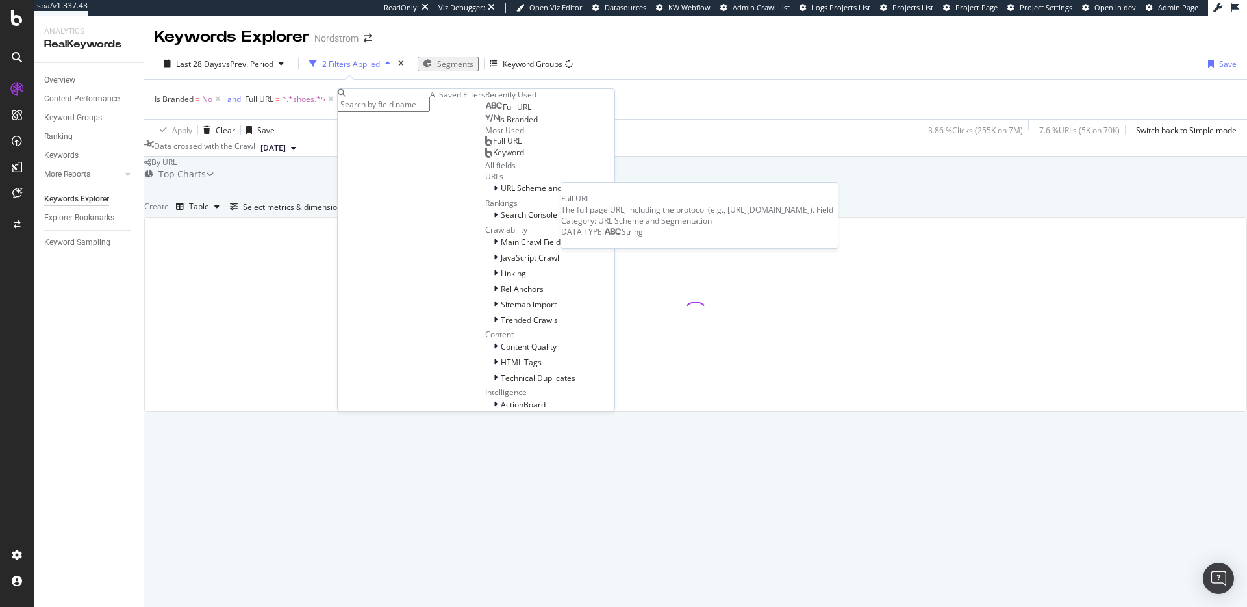
click at [503, 112] on span "Full URL" at bounding box center [517, 106] width 29 height 11
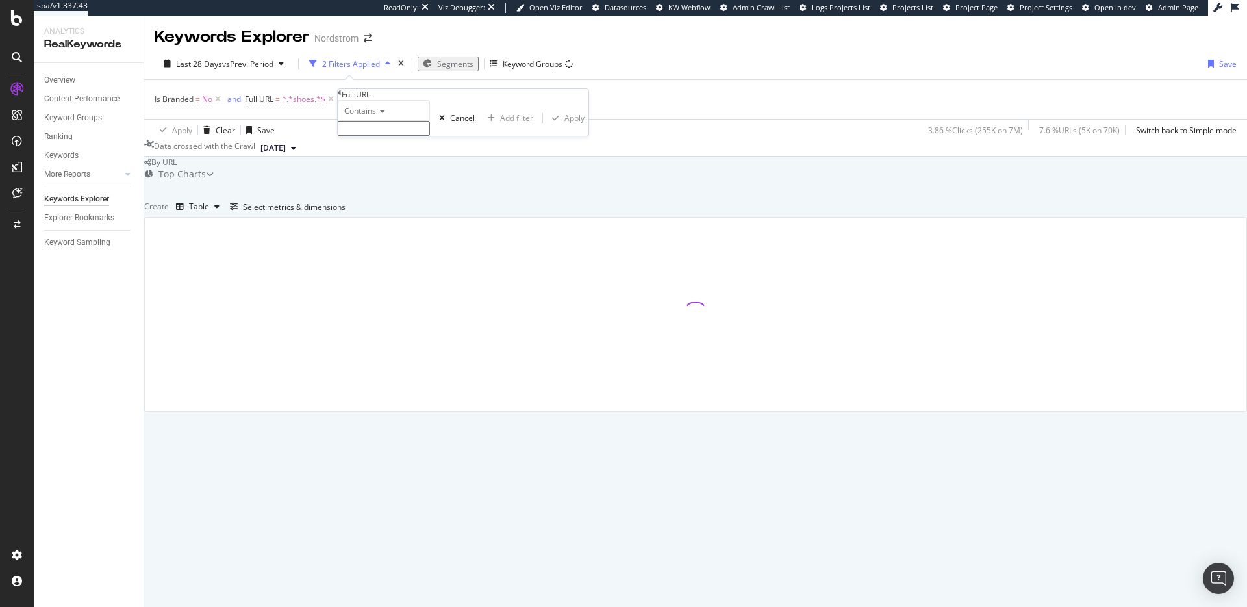
click at [407, 136] on input "text" at bounding box center [384, 128] width 92 height 15
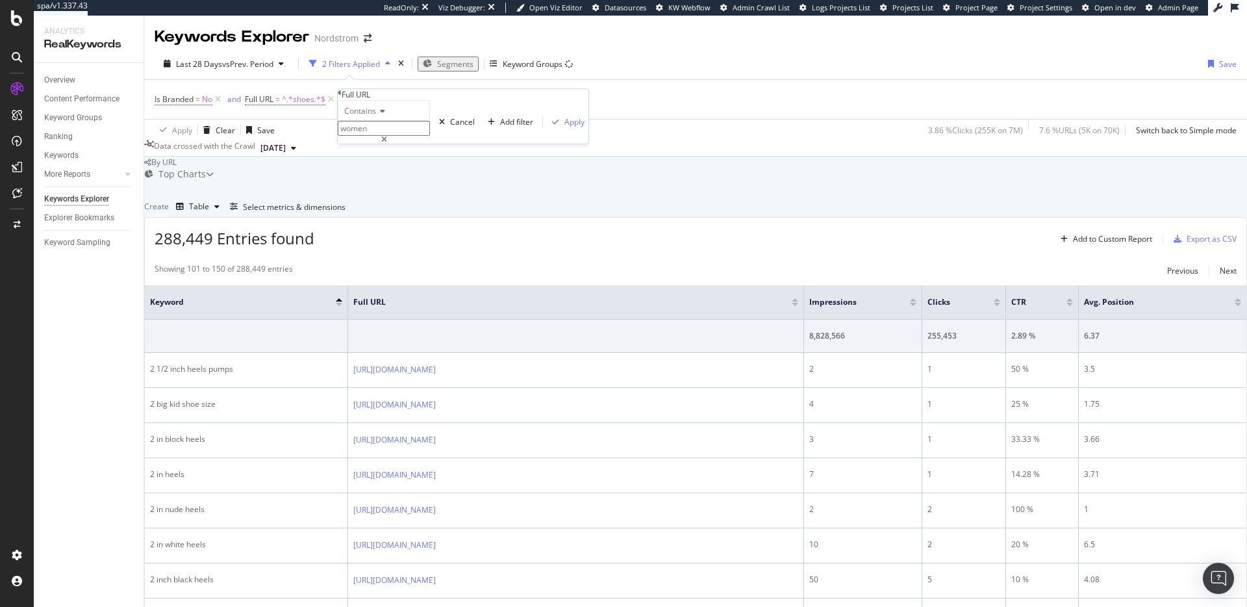
type input "women"
click at [564, 127] on div "Apply" at bounding box center [574, 121] width 20 height 11
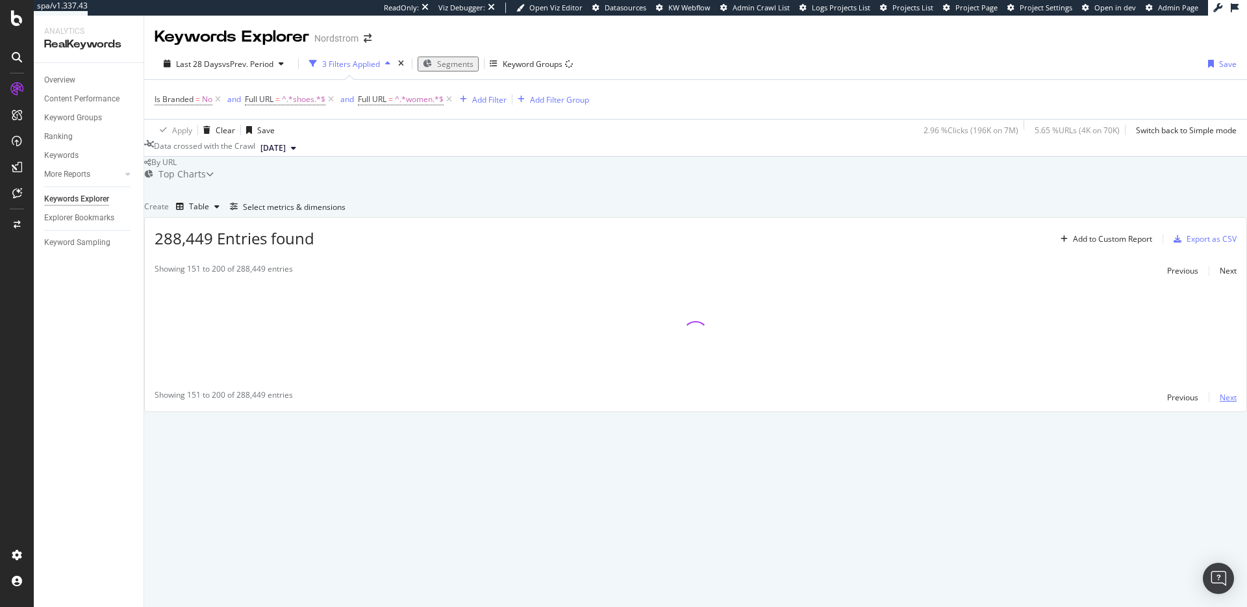
scroll to position [0, 0]
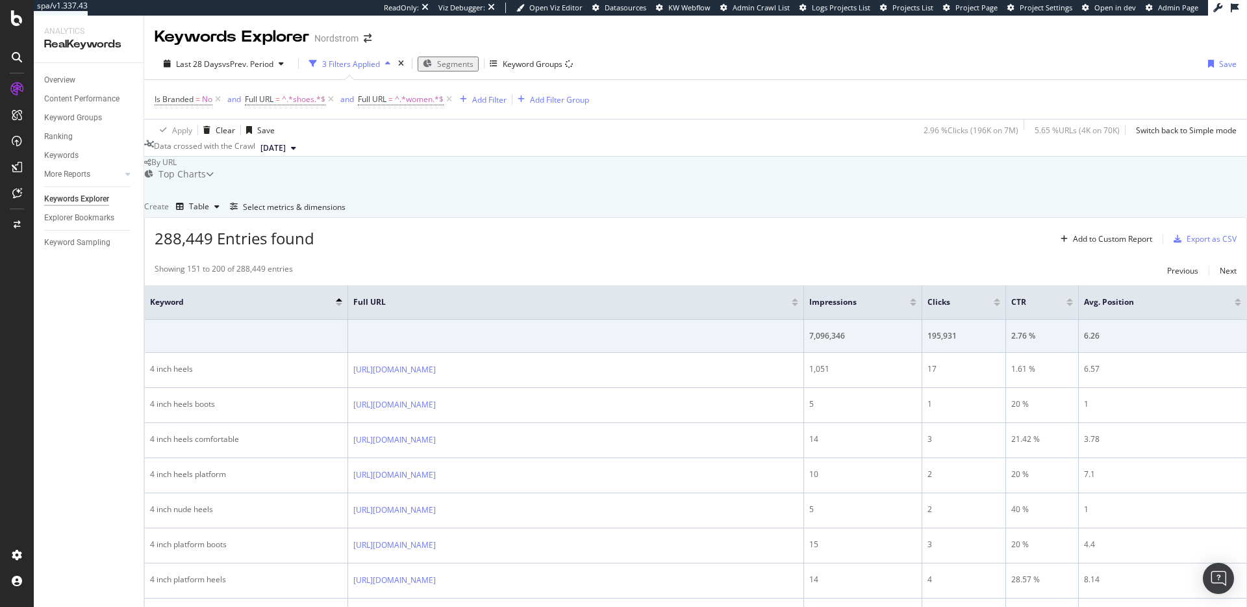
click at [342, 306] on div at bounding box center [339, 304] width 6 height 3
click at [488, 101] on div "Add Filter" at bounding box center [489, 99] width 34 height 11
click at [377, 168] on div "By URL" at bounding box center [695, 162] width 1103 height 11
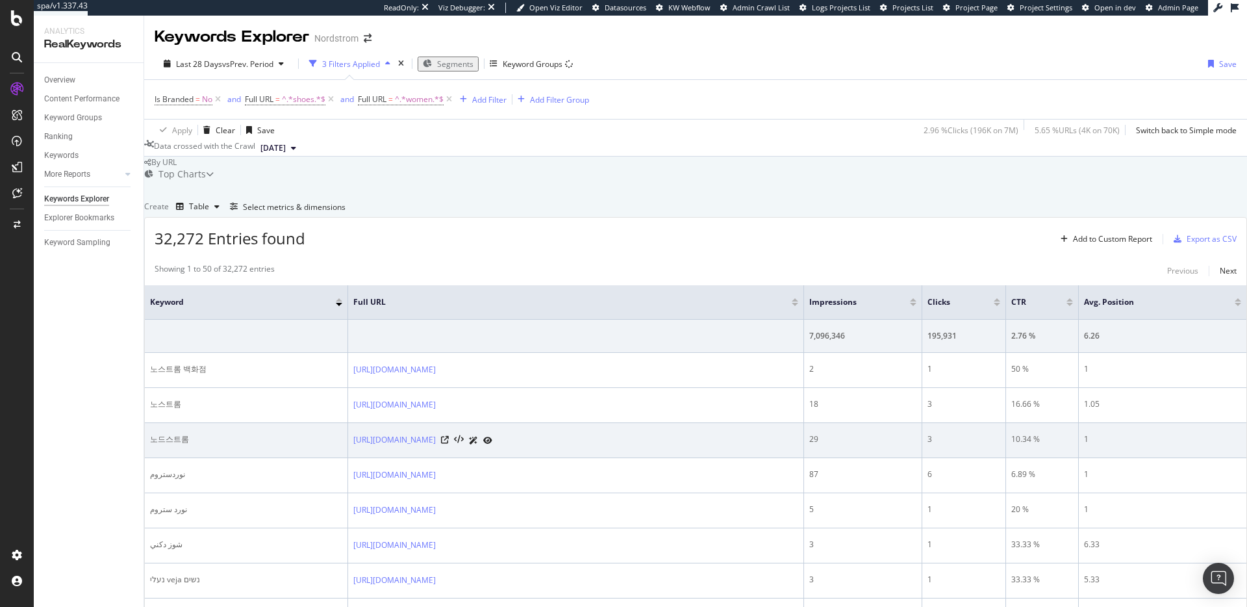
scroll to position [274, 0]
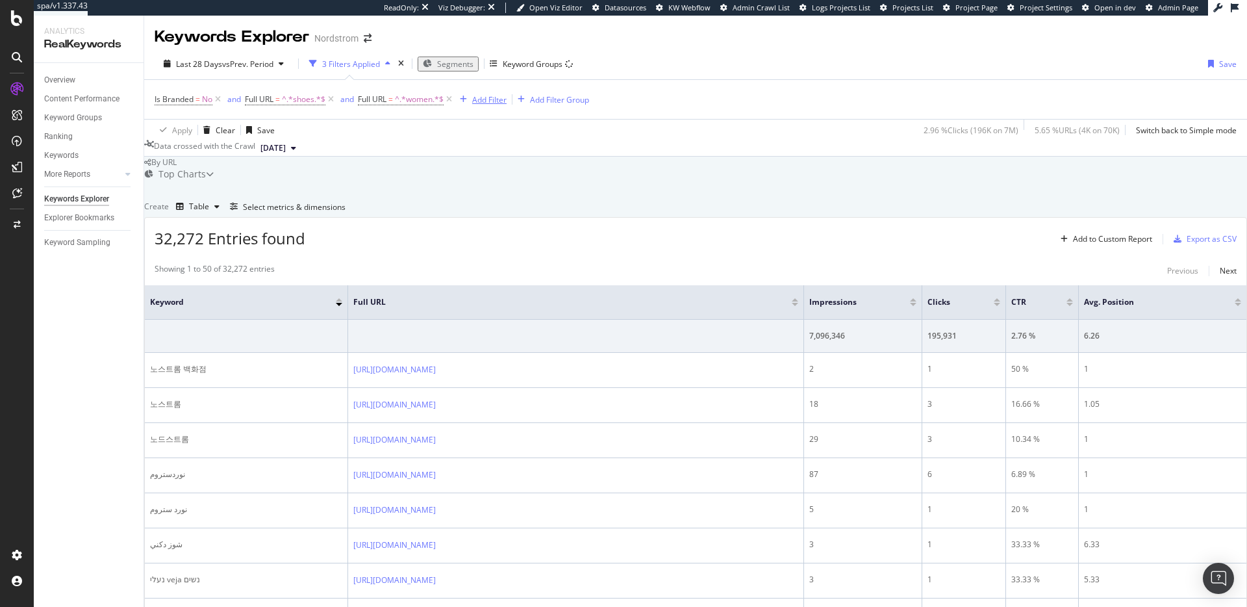
click at [489, 94] on div "Add Filter" at bounding box center [489, 99] width 34 height 11
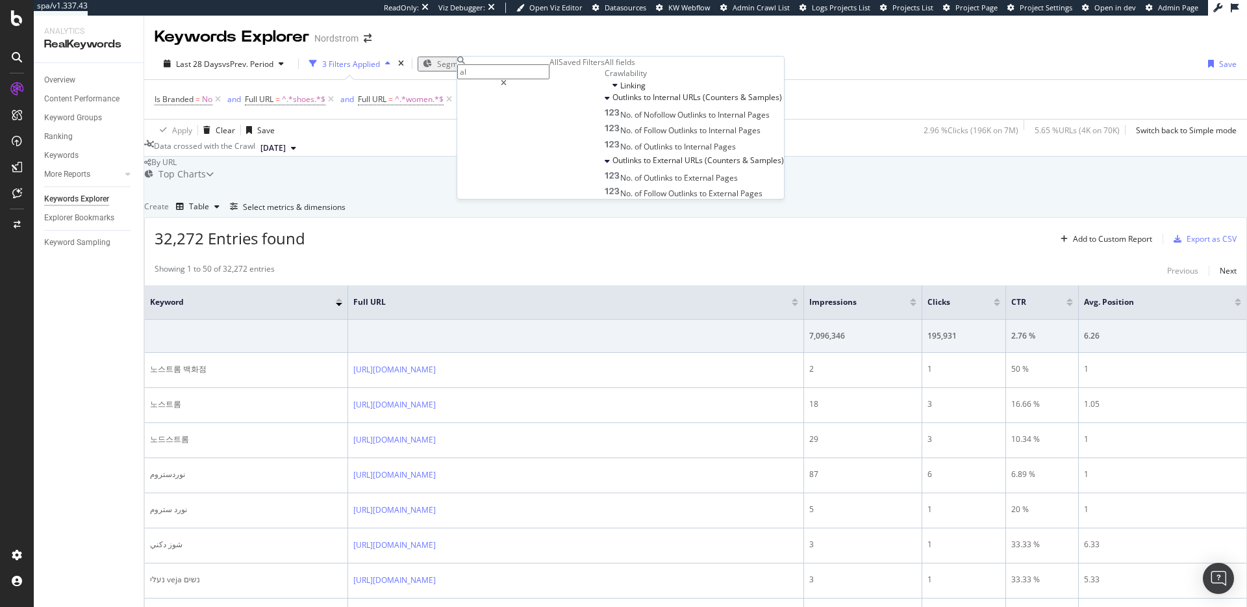
type input "a"
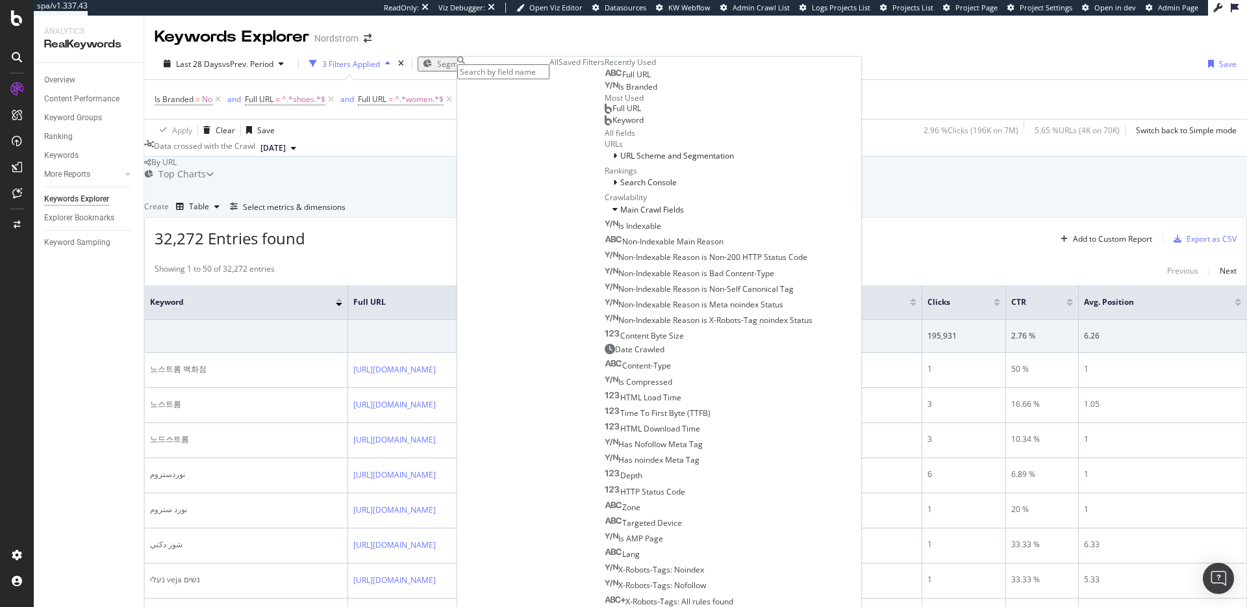
click at [622, 80] on span "Full URL" at bounding box center [636, 74] width 29 height 11
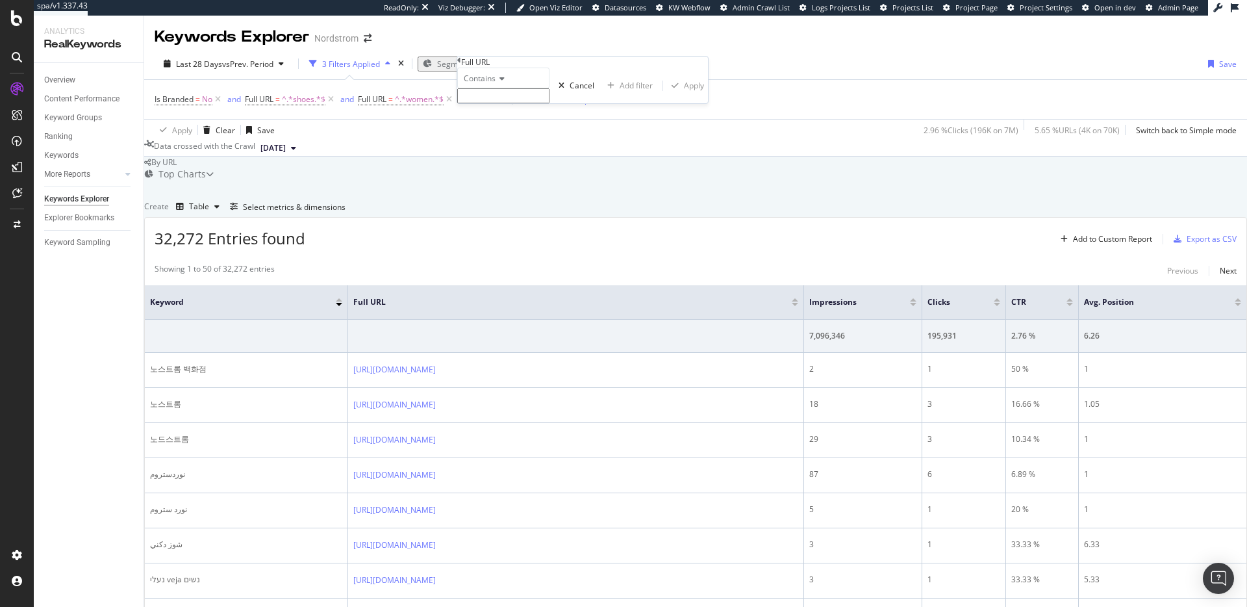
click at [493, 103] on input "text" at bounding box center [503, 95] width 92 height 15
type input "[PERSON_NAME]"
click at [684, 95] on div "Apply" at bounding box center [694, 89] width 20 height 11
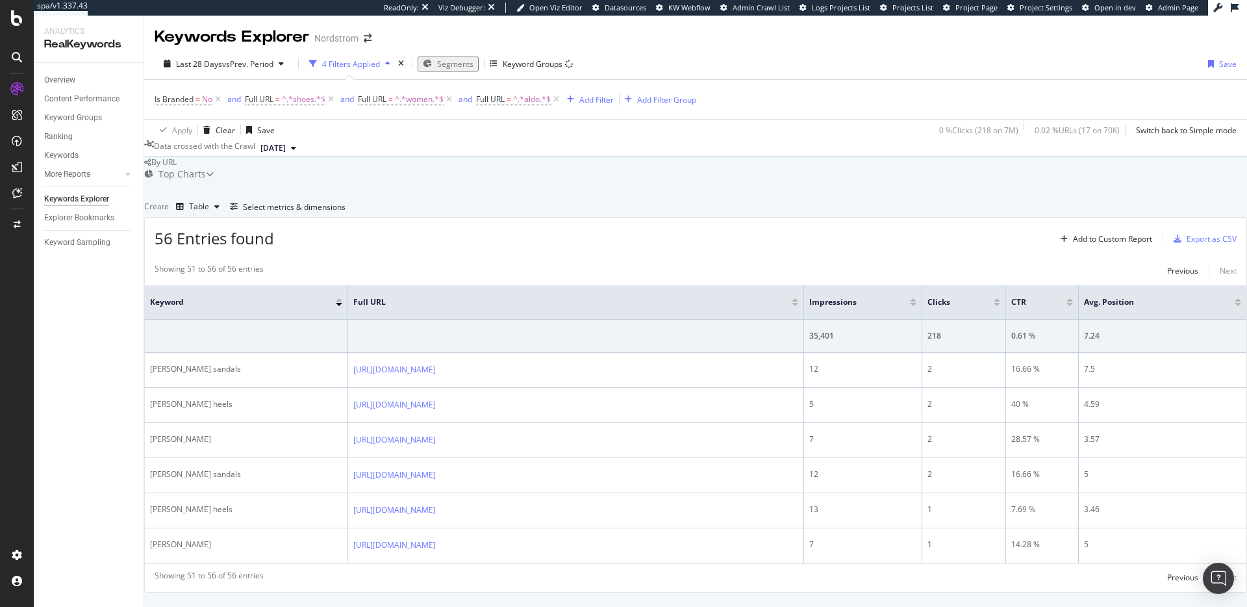
scroll to position [0, 0]
click at [63, 82] on div "Overview" at bounding box center [59, 80] width 31 height 14
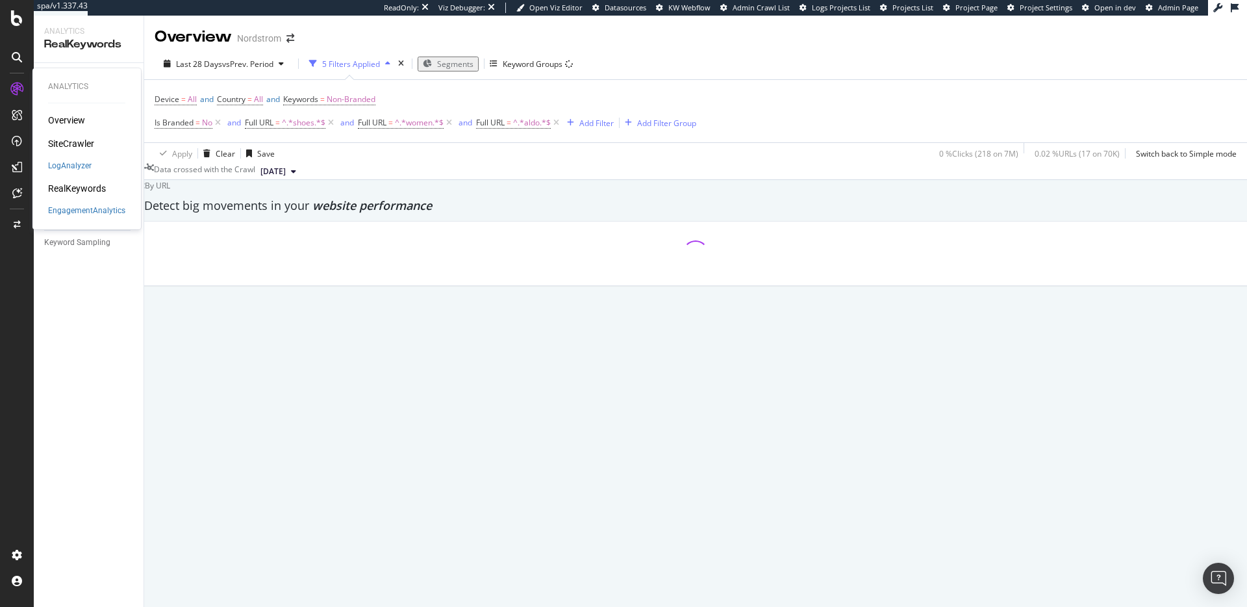
click at [73, 143] on div "SiteCrawler" at bounding box center [71, 143] width 46 height 13
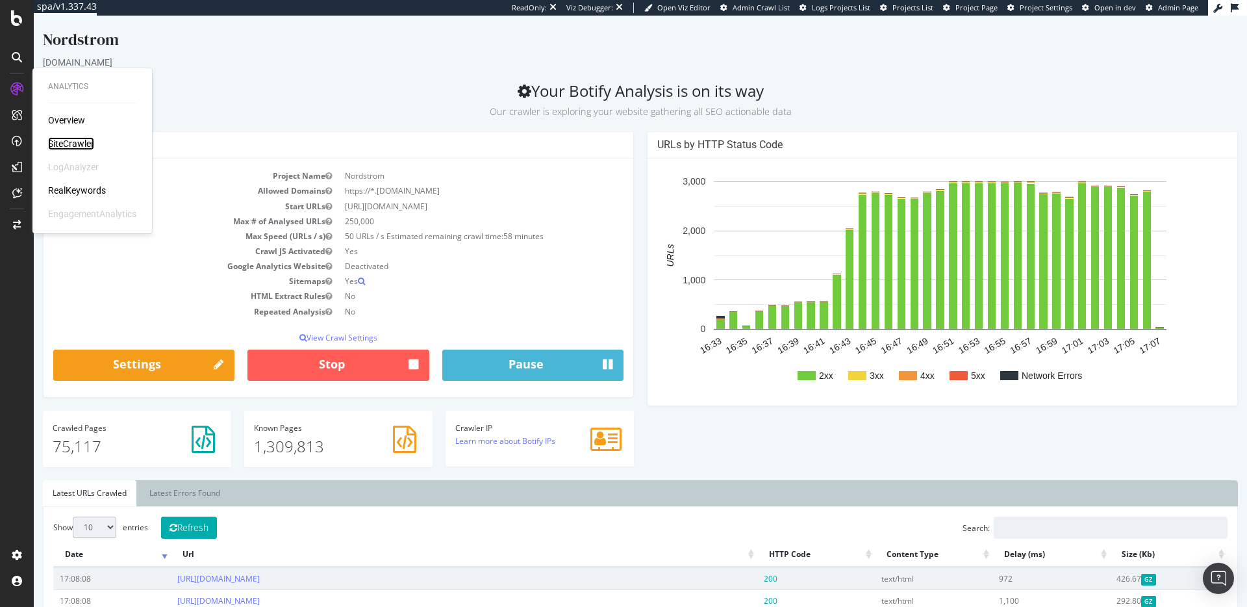
click at [65, 143] on div "SiteCrawler" at bounding box center [71, 143] width 46 height 13
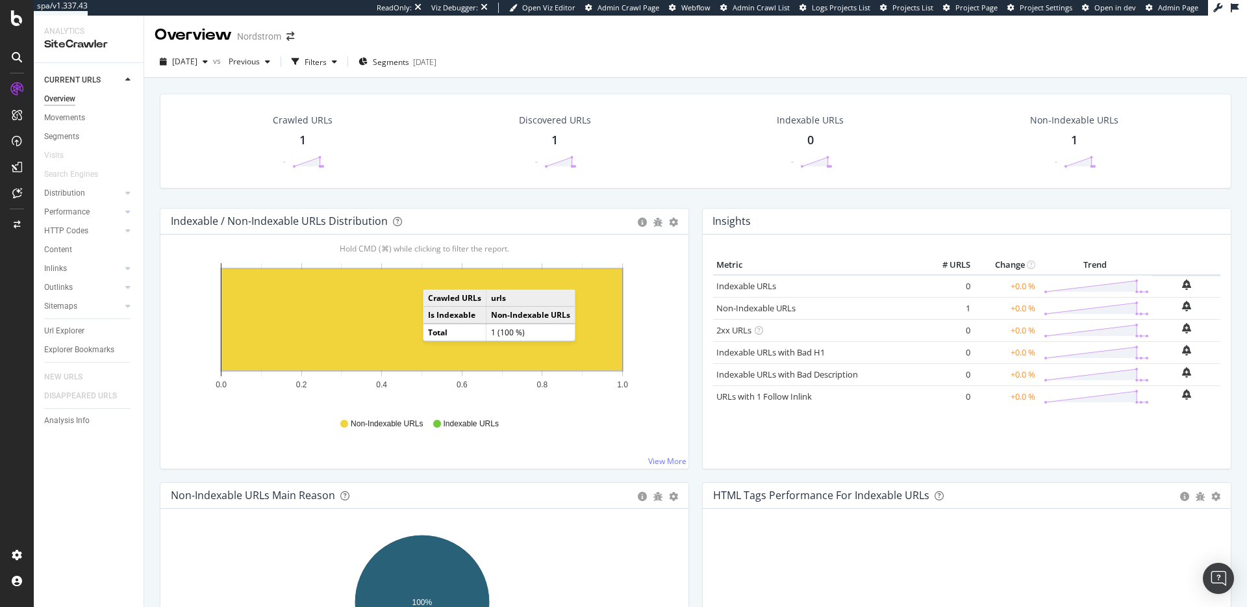
scroll to position [3, 0]
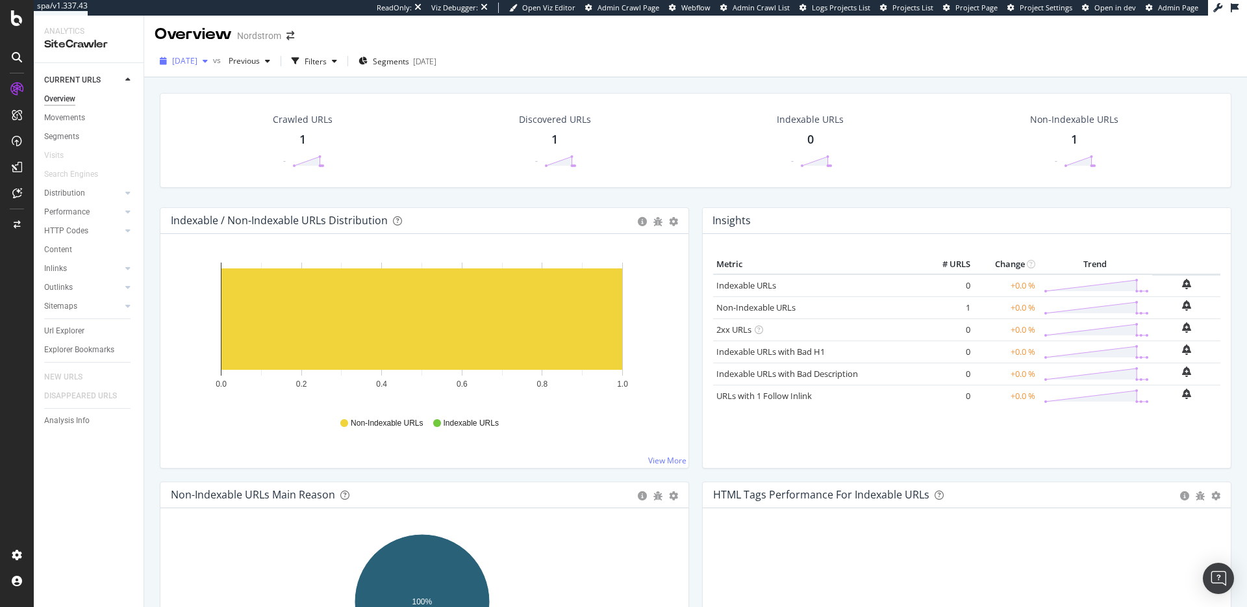
click at [208, 64] on icon "button" at bounding box center [205, 61] width 5 height 8
click at [13, 19] on icon at bounding box center [17, 18] width 12 height 16
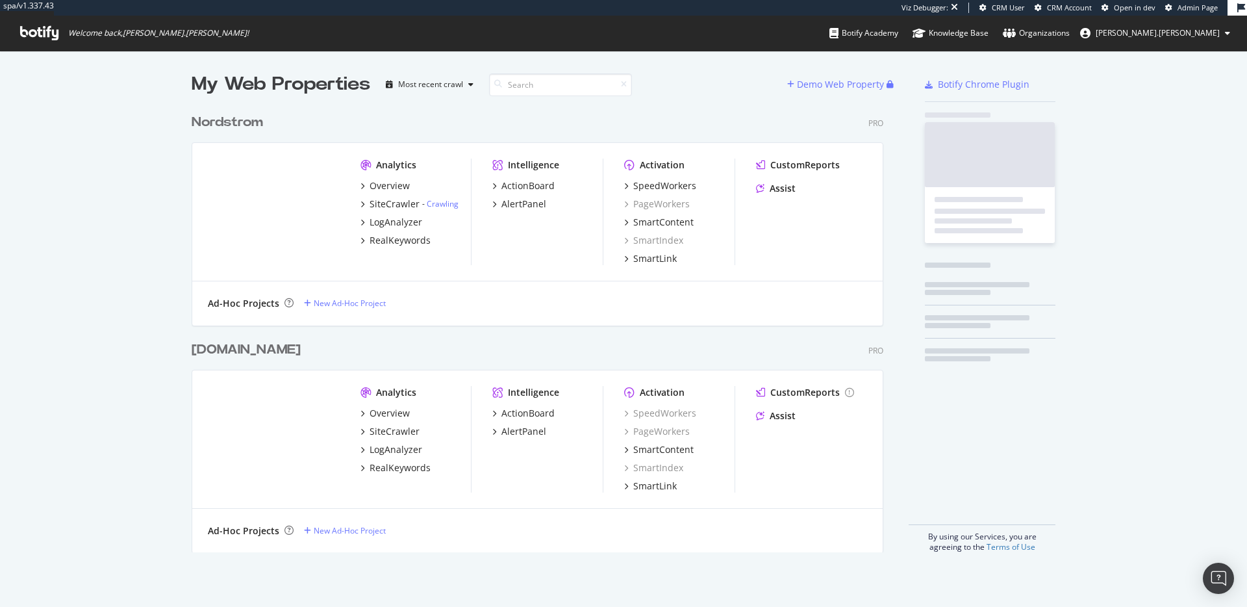
scroll to position [445, 692]
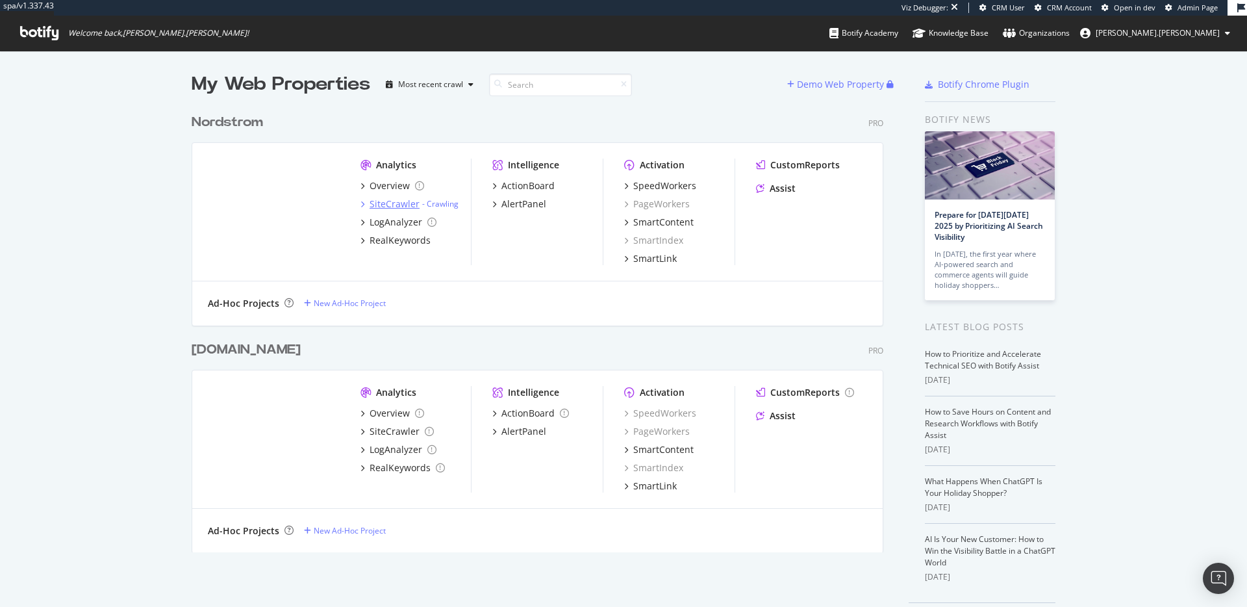
click at [379, 203] on div "SiteCrawler" at bounding box center [395, 203] width 50 height 13
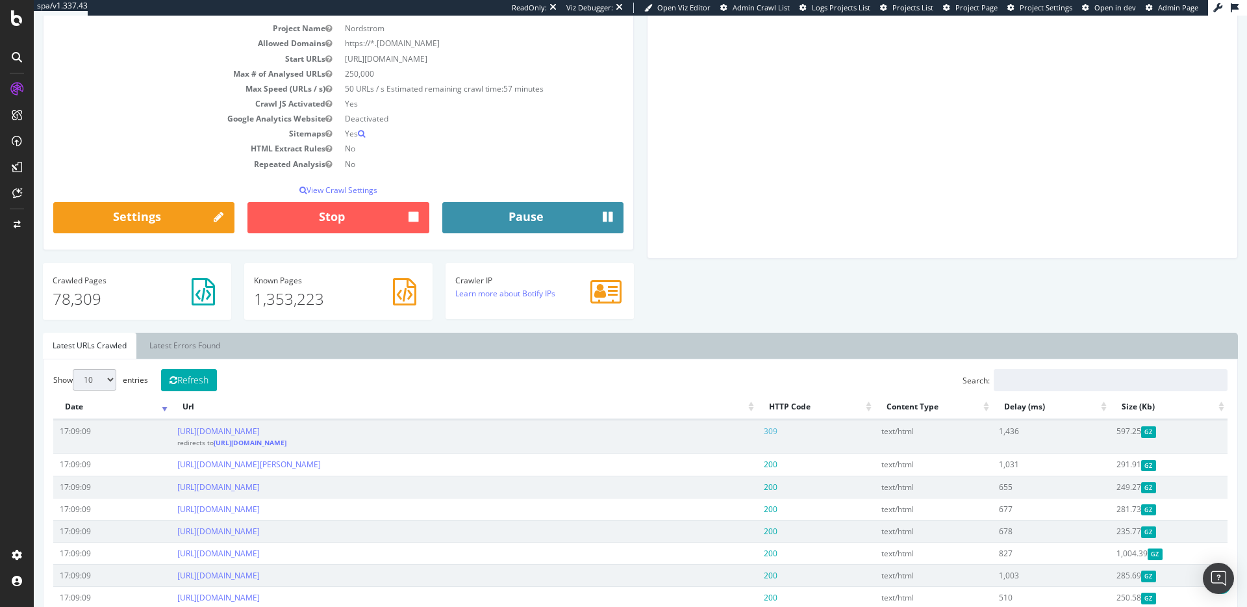
scroll to position [427, 0]
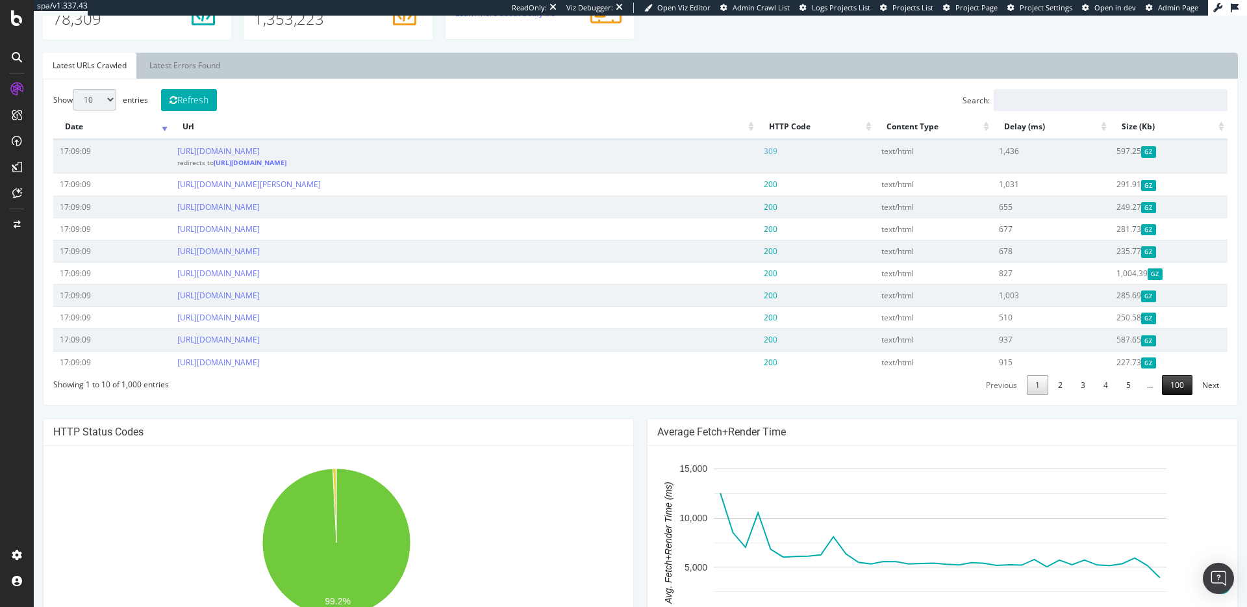
click at [1167, 394] on link "100" at bounding box center [1177, 385] width 31 height 20
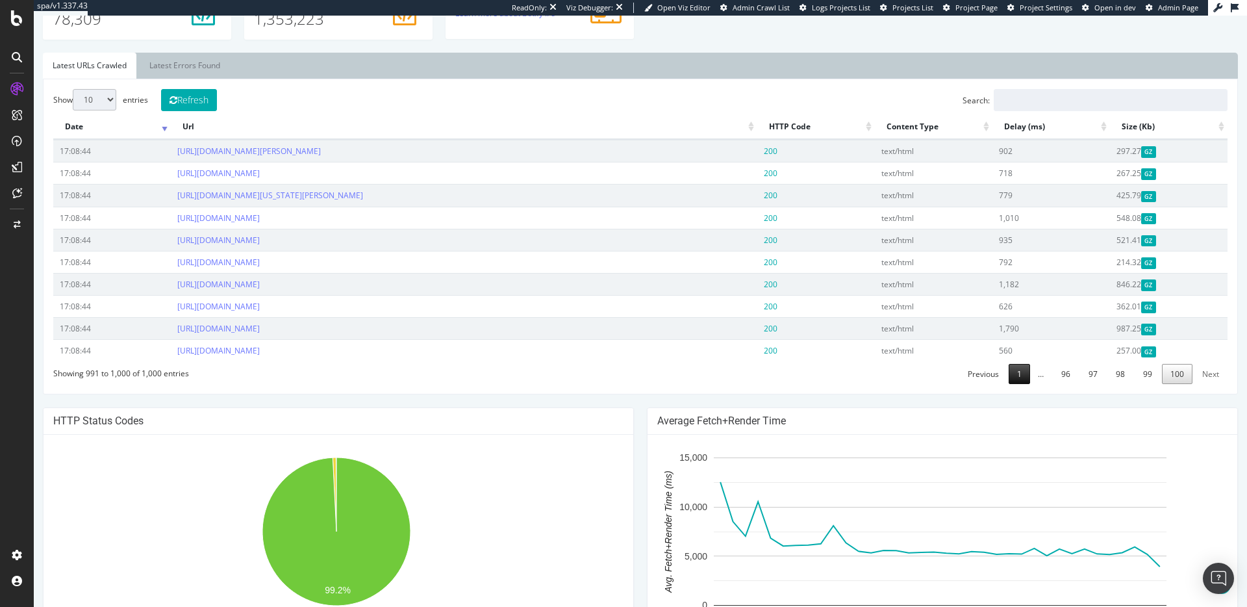
click at [1013, 384] on link "1" at bounding box center [1019, 374] width 21 height 20
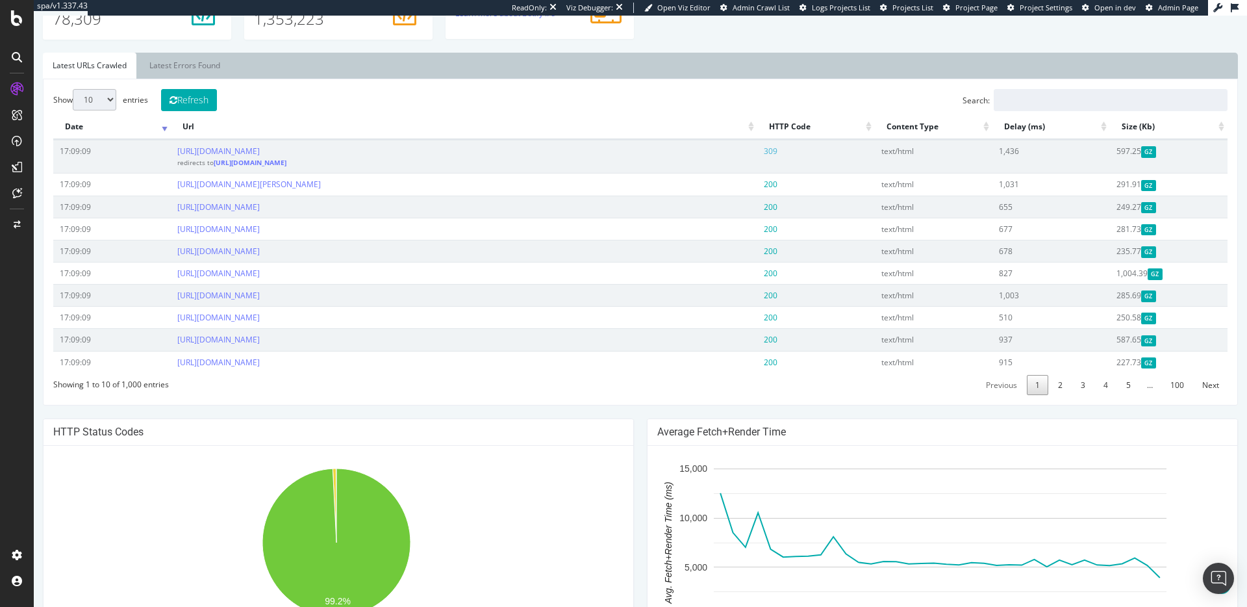
click at [116, 103] on select "10 25 50 100" at bounding box center [95, 99] width 44 height 21
select select "100"
click at [73, 89] on select "10 25 50 100" at bounding box center [95, 99] width 44 height 21
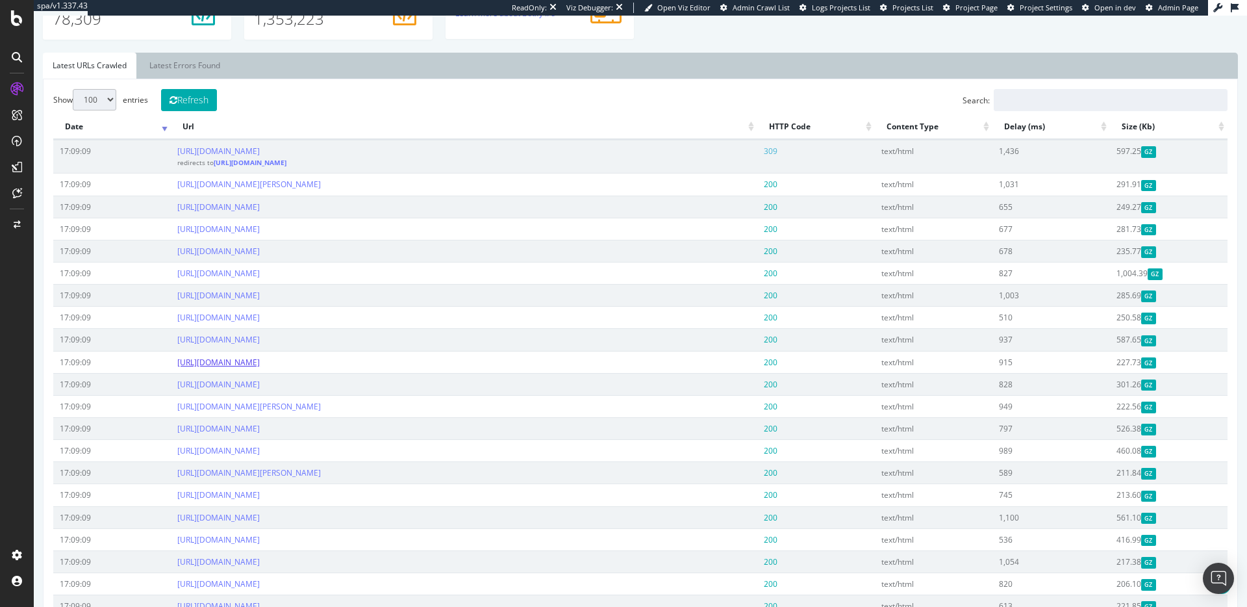
click at [260, 368] on link "https://www.nordstrom.com/s/resilient-radiance-serum-223-value/8513380?origin=c…" at bounding box center [218, 362] width 82 height 11
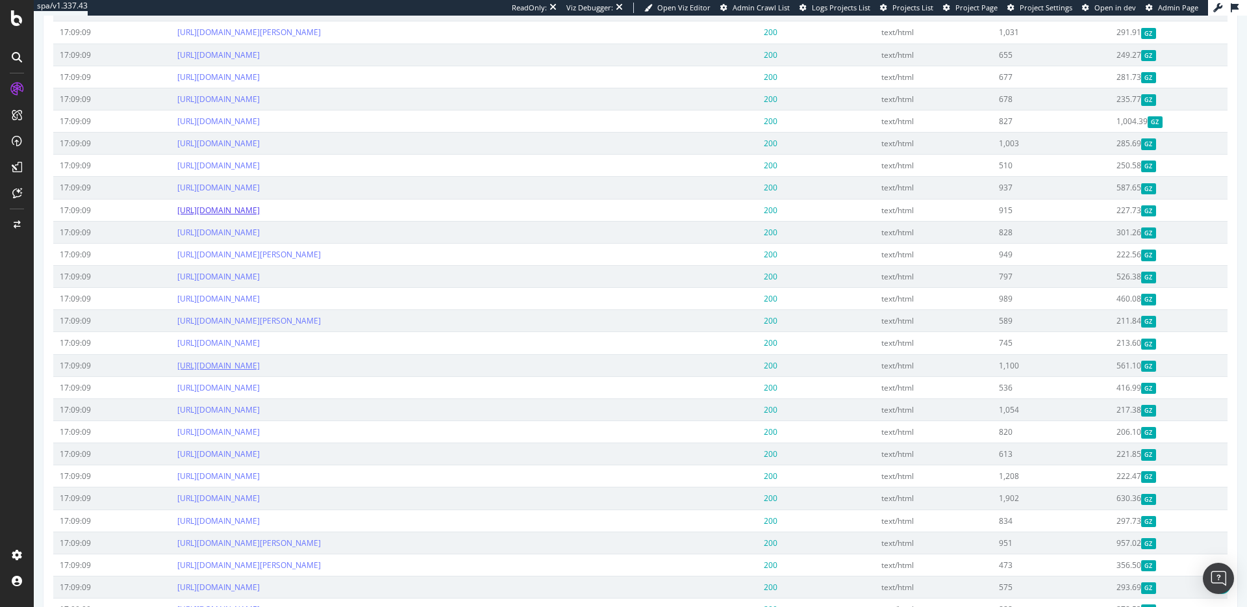
scroll to position [563, 0]
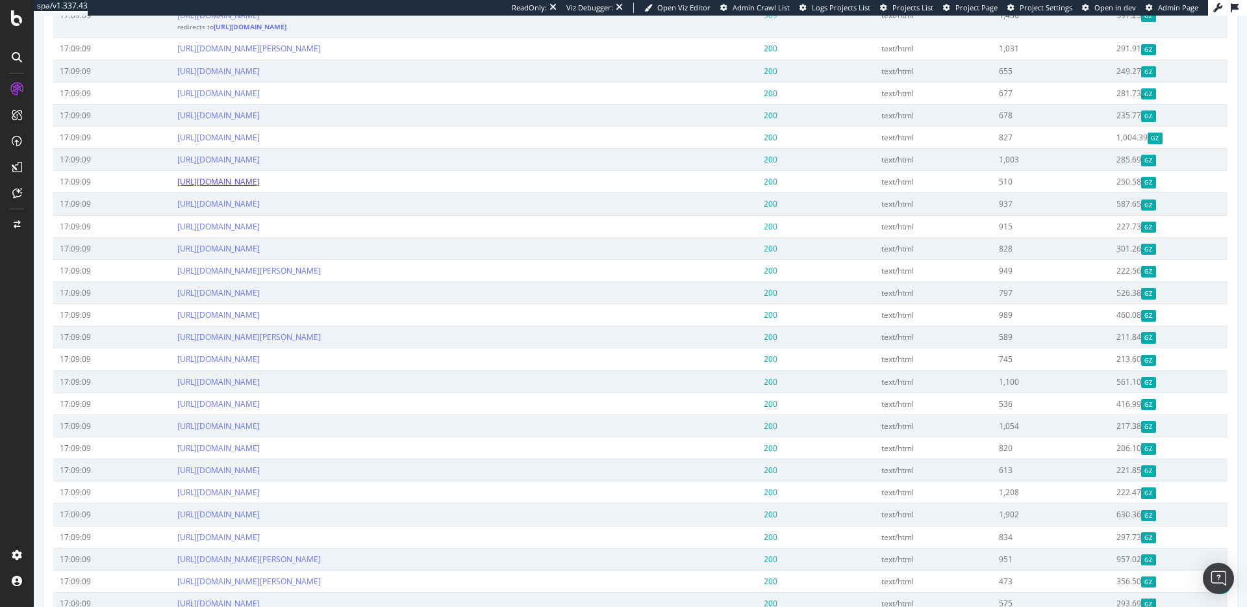
click at [260, 181] on link "https://www.nordstrom.com/browse/men/shoes/boots?filterByBrand=adidas" at bounding box center [218, 181] width 82 height 11
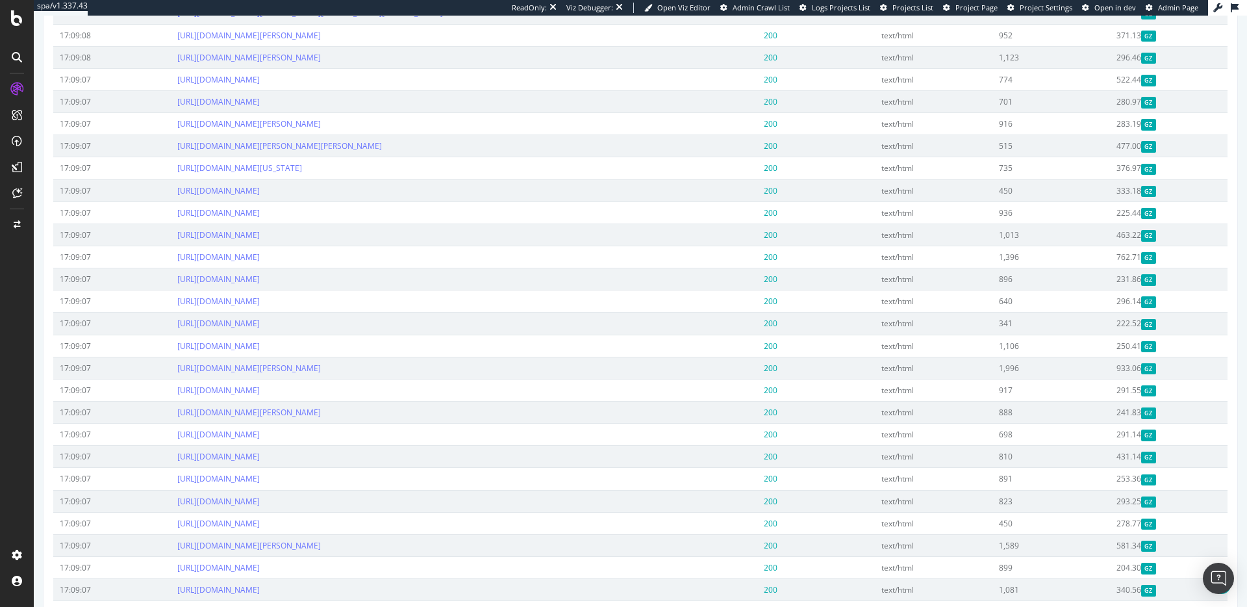
scroll to position [2192, 0]
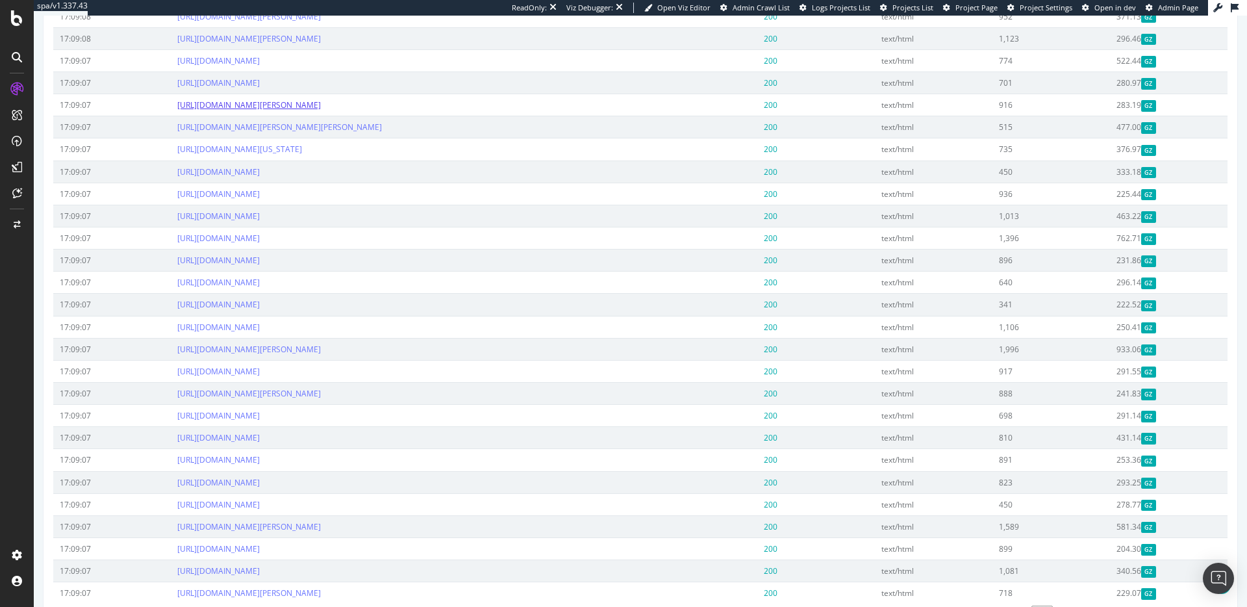
click at [321, 110] on link "https://www.nordstrom.com/browse/vacation/women/accessories?filterByBrand=kate-…" at bounding box center [249, 104] width 144 height 11
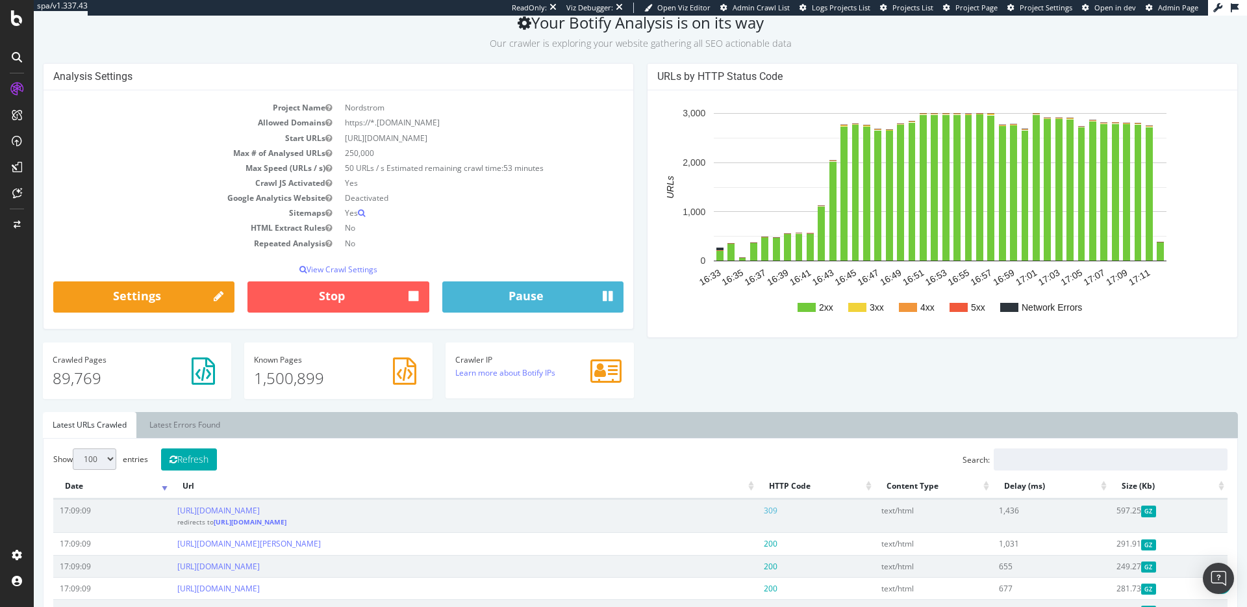
scroll to position [0, 0]
